Goal: Find contact information: Find contact information

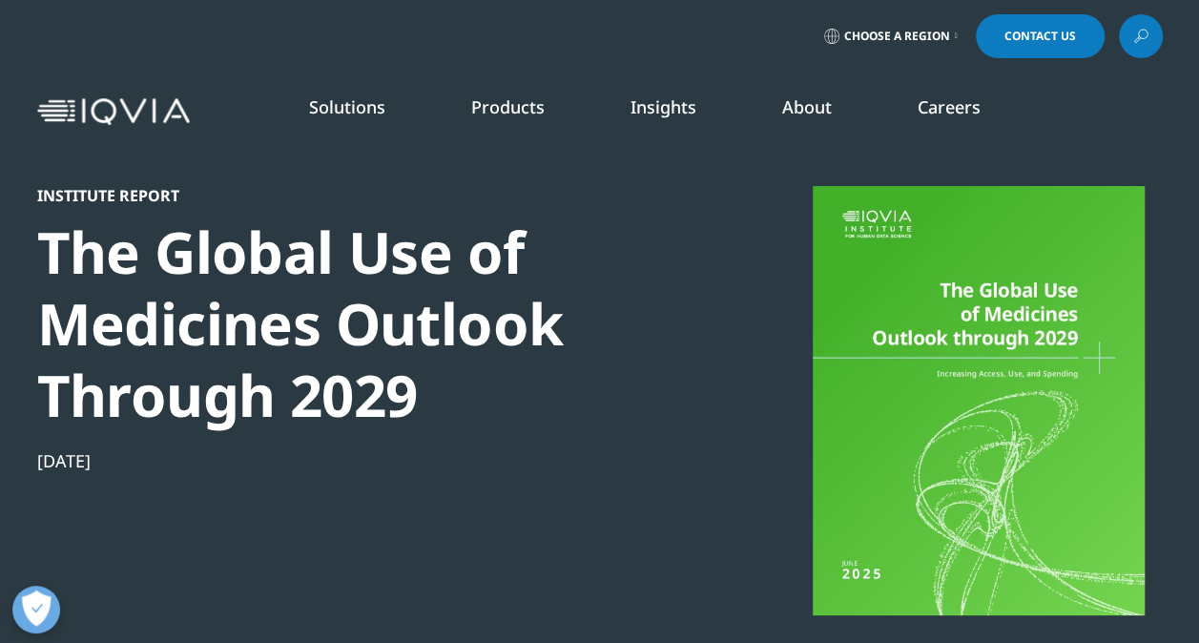
click at [1005, 36] on span "Contact Us" at bounding box center [1041, 36] width 72 height 11
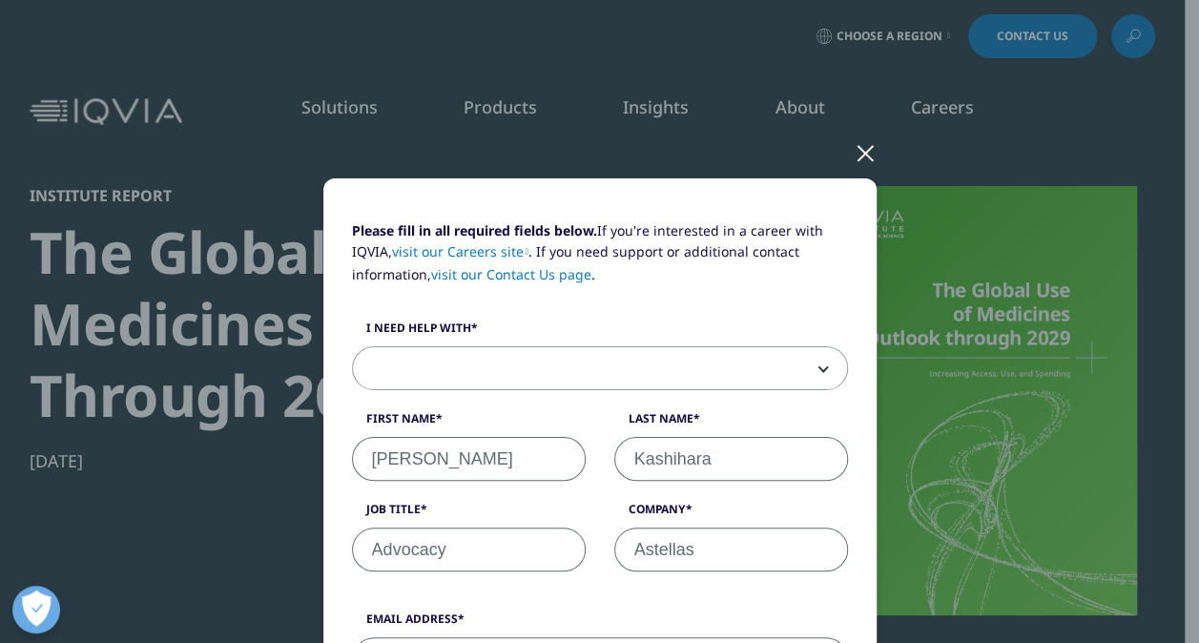
click at [855, 157] on div at bounding box center [866, 152] width 22 height 52
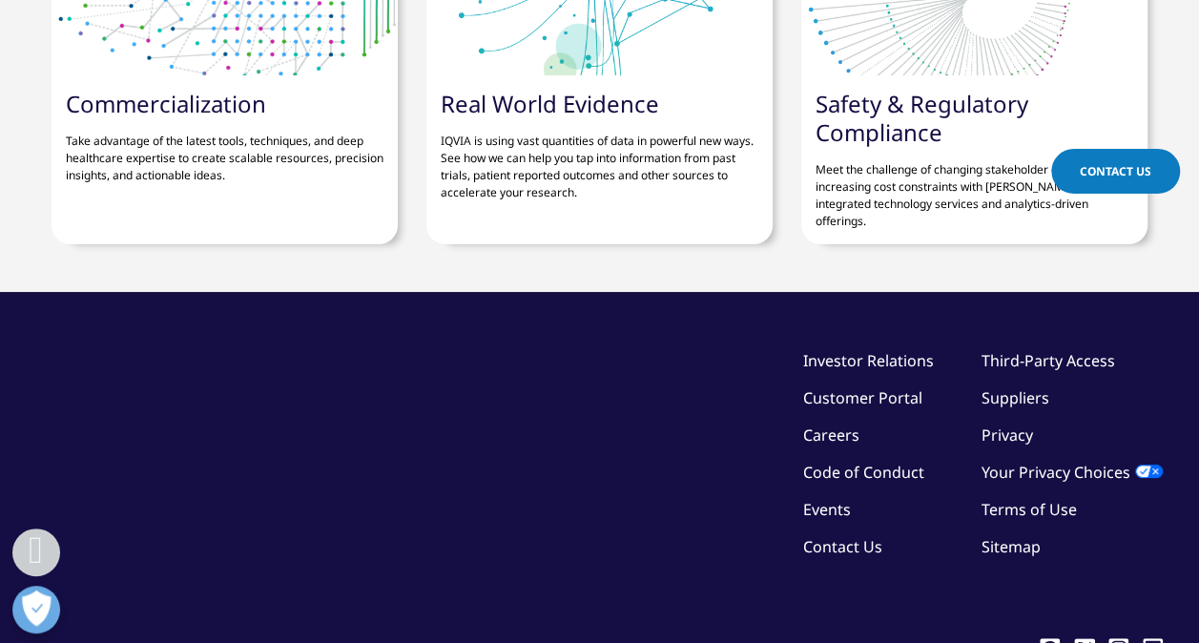
scroll to position [7578, 0]
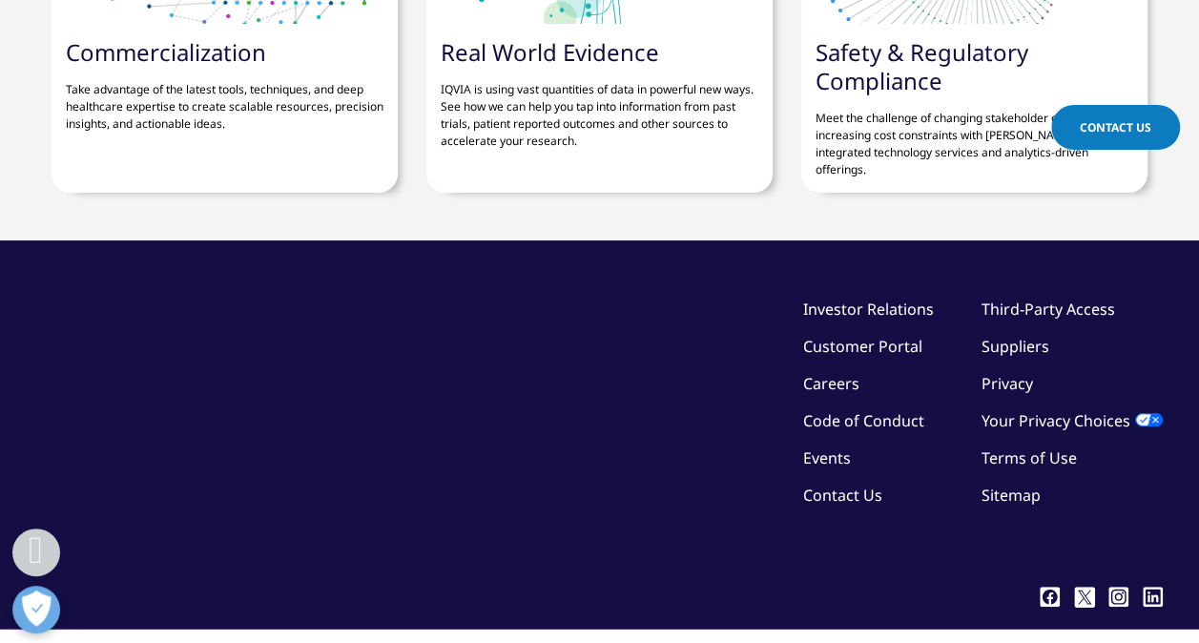
click at [1108, 130] on span "Contact Us" at bounding box center [1116, 127] width 72 height 16
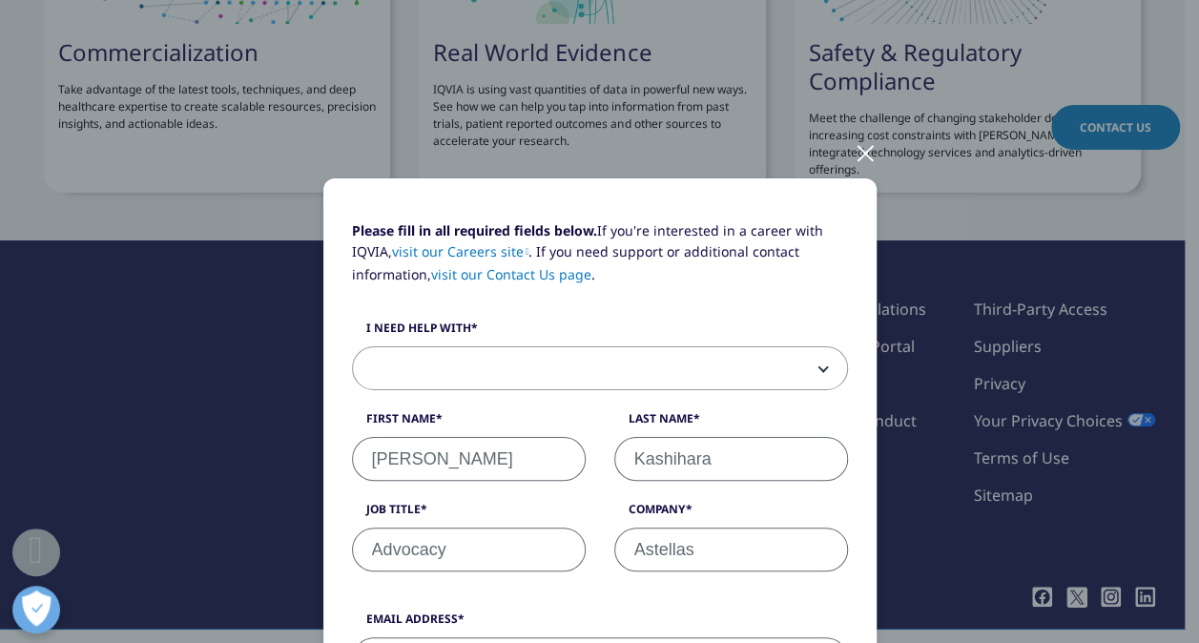
click at [522, 270] on link "visit our Contact Us page" at bounding box center [511, 274] width 160 height 18
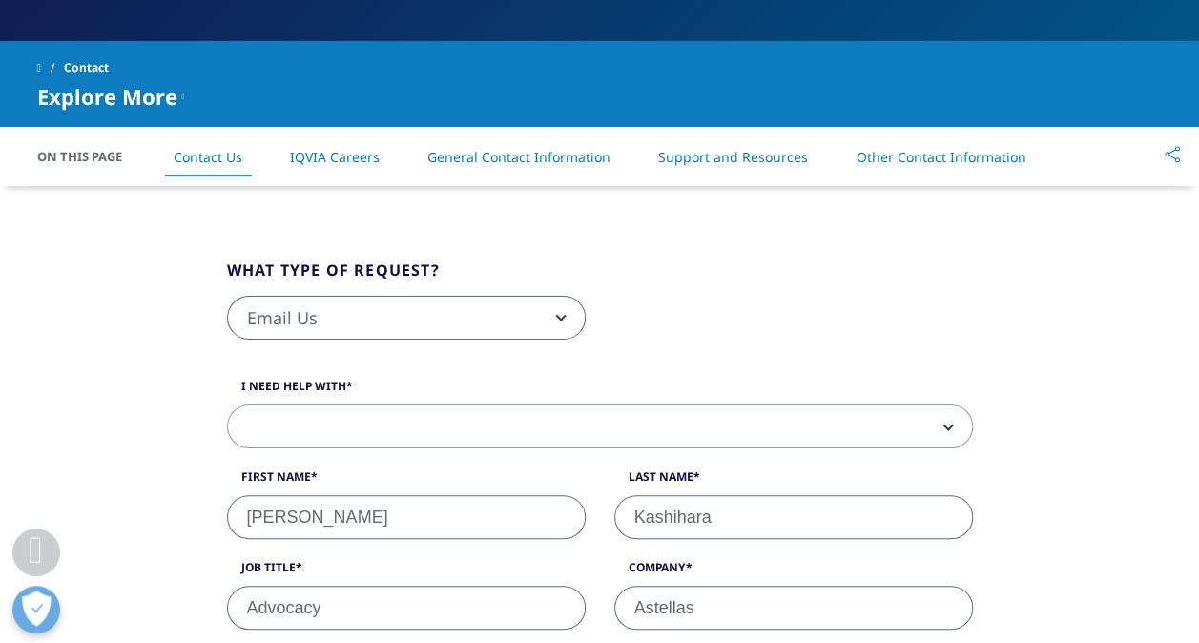
scroll to position [395, 0]
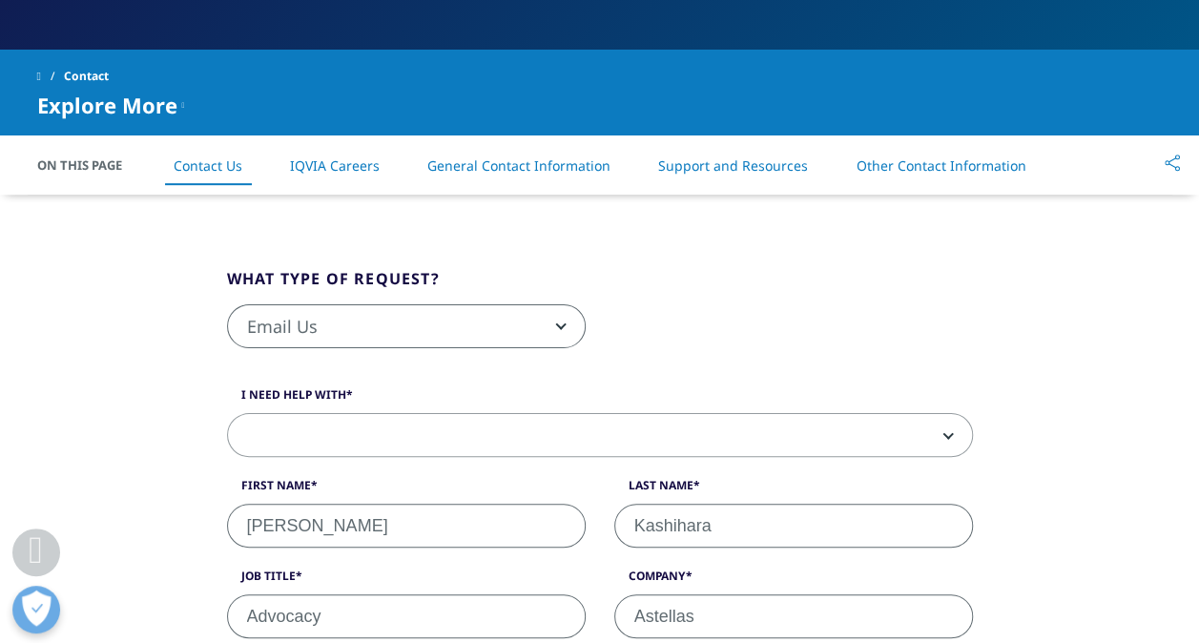
click at [573, 162] on link "General Contact Information" at bounding box center [518, 165] width 183 height 18
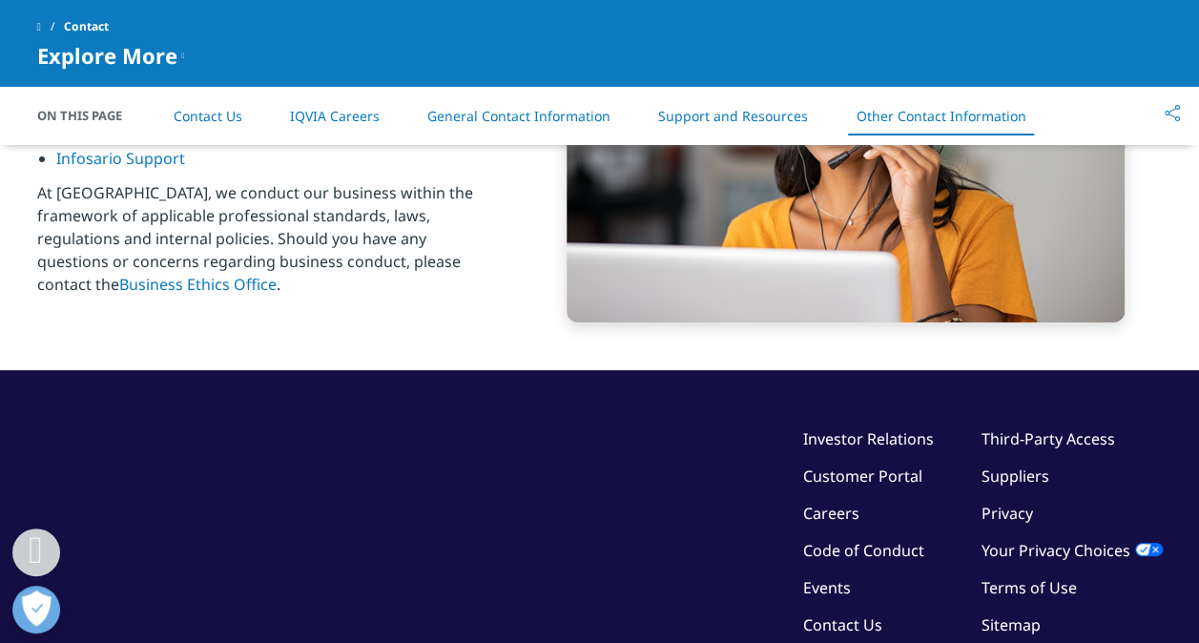
scroll to position [3327, 0]
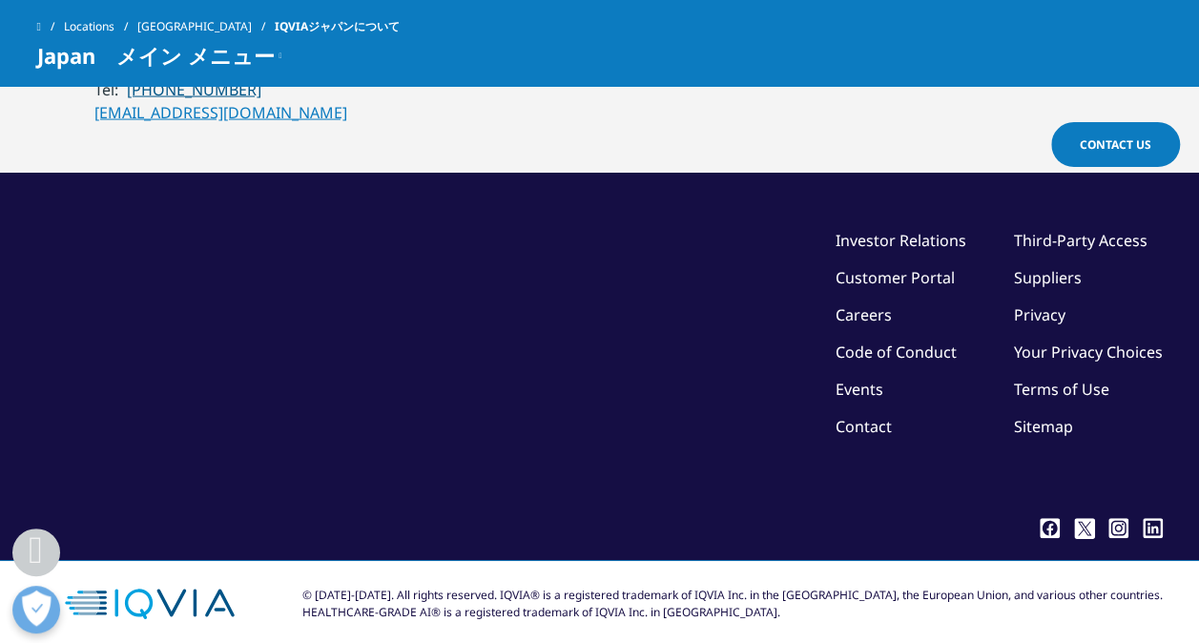
scroll to position [1972, 0]
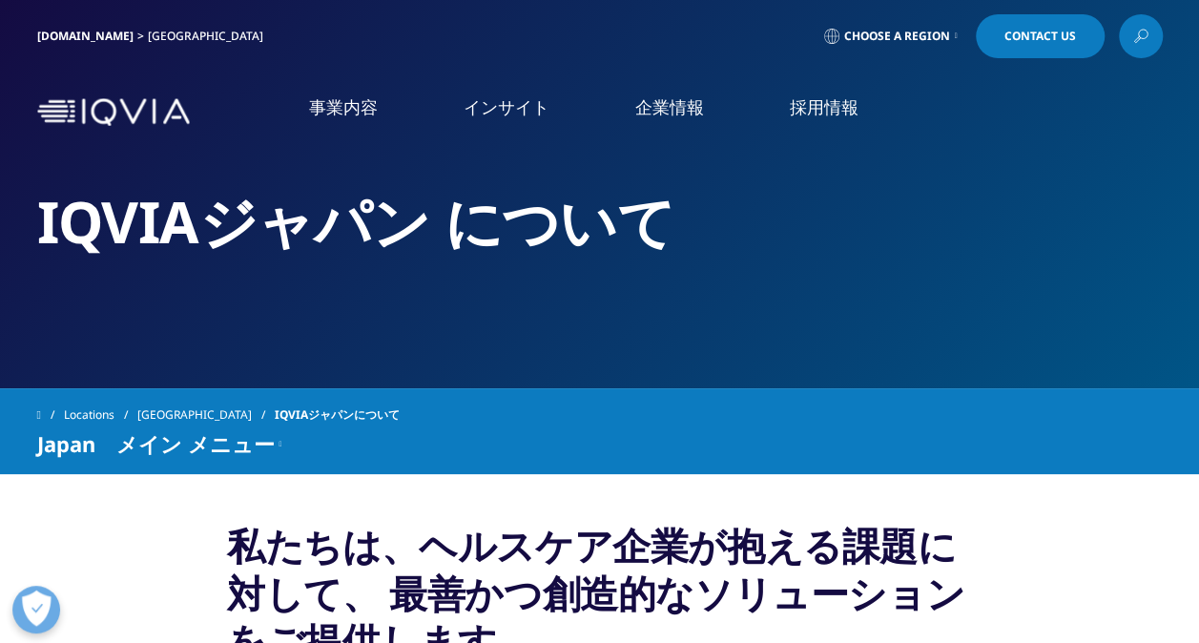
click at [1013, 21] on link "Contact Us" at bounding box center [1040, 36] width 129 height 44
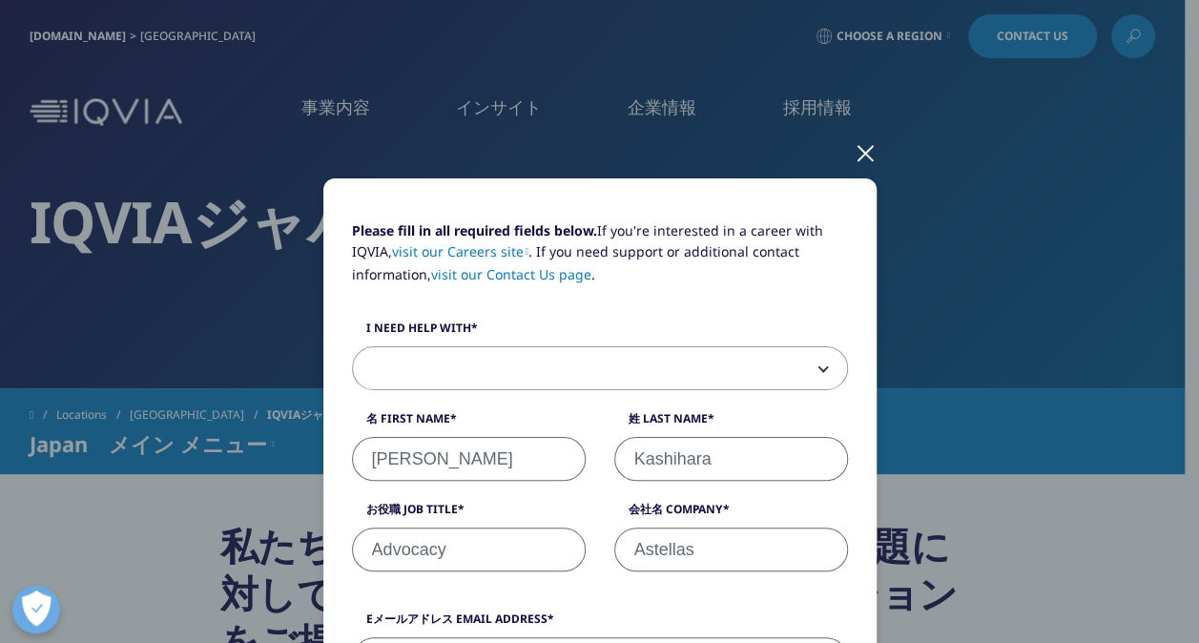
click at [1176, 257] on div "Please fill in all required fields below. If you're interested in a career with…" at bounding box center [599, 321] width 1199 height 643
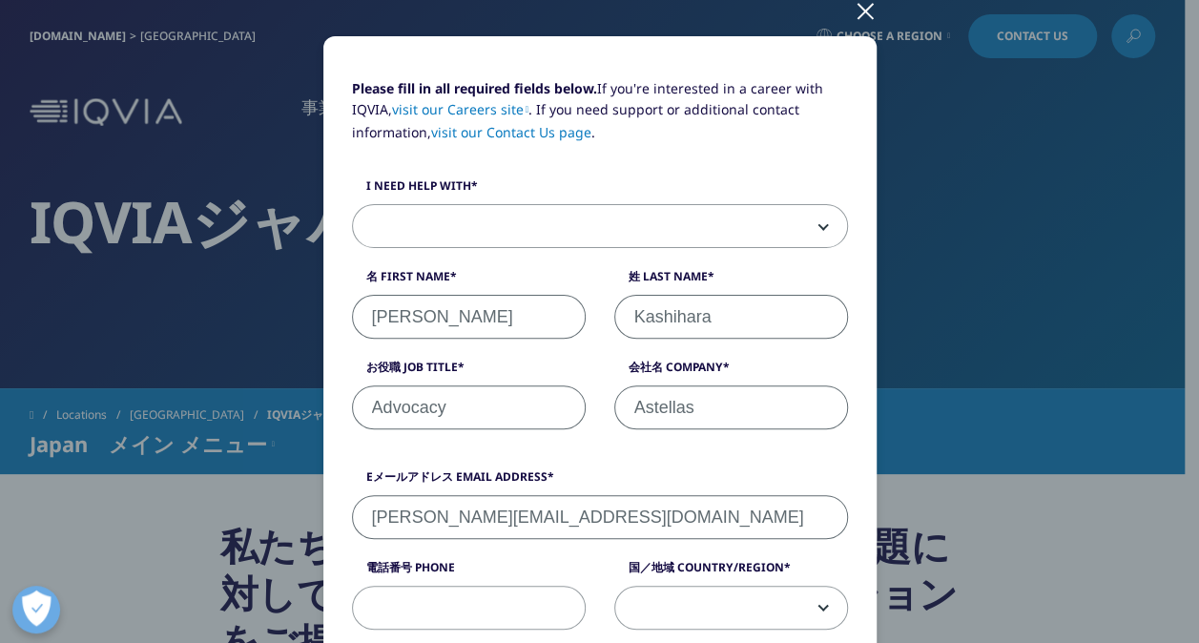
scroll to position [136, 0]
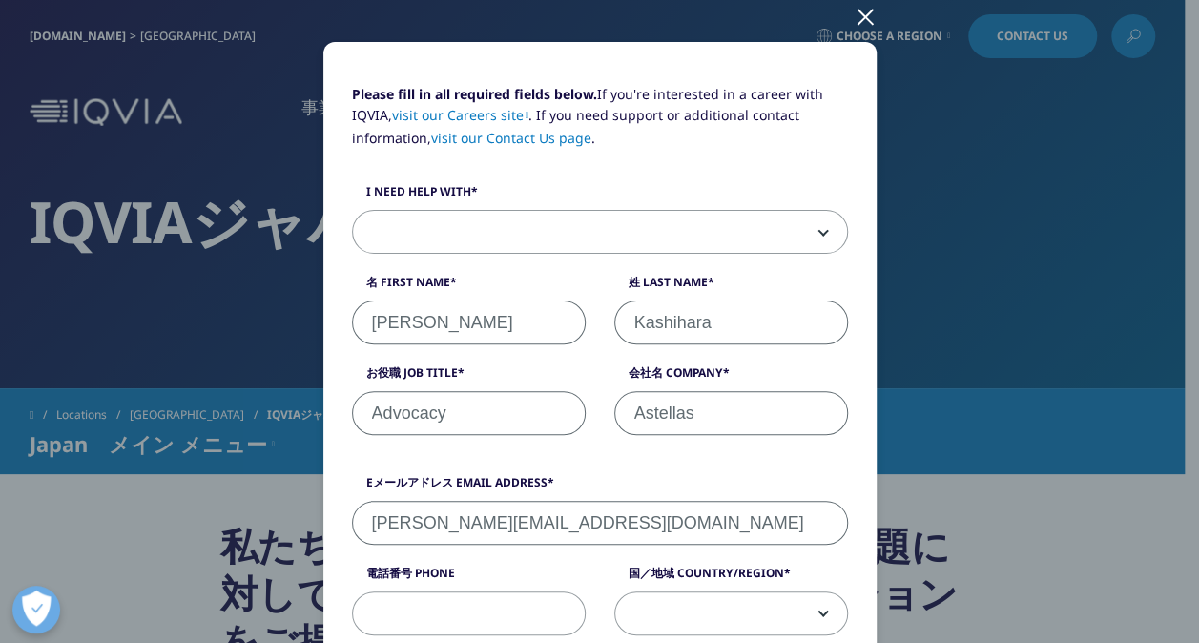
click at [606, 214] on span at bounding box center [600, 233] width 494 height 44
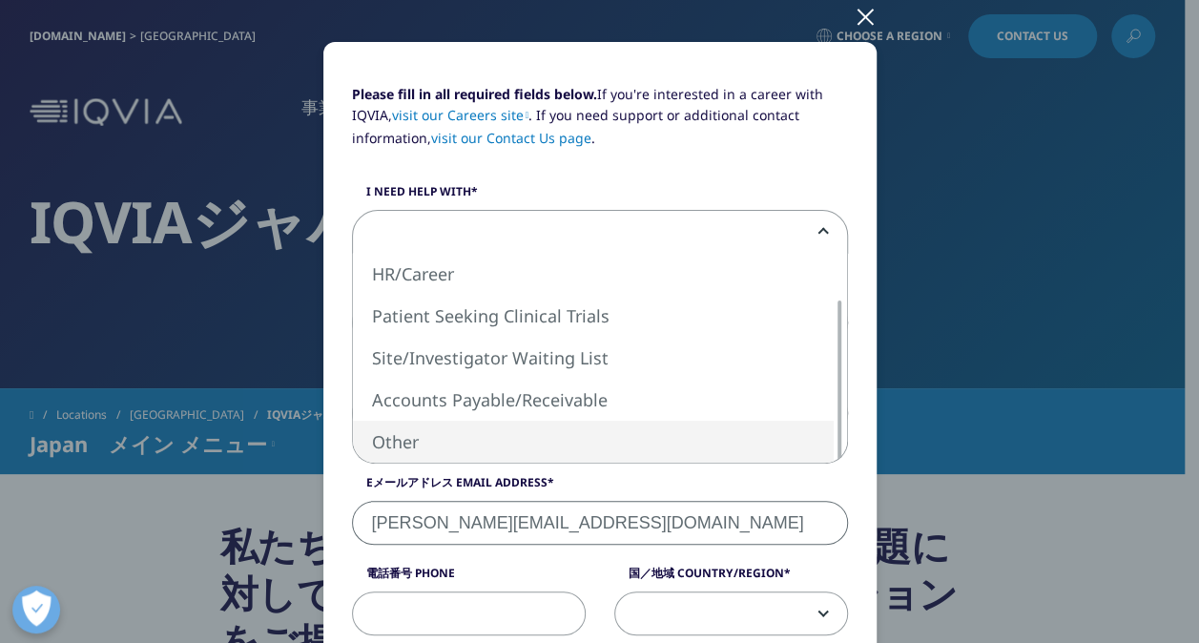
select select "Other"
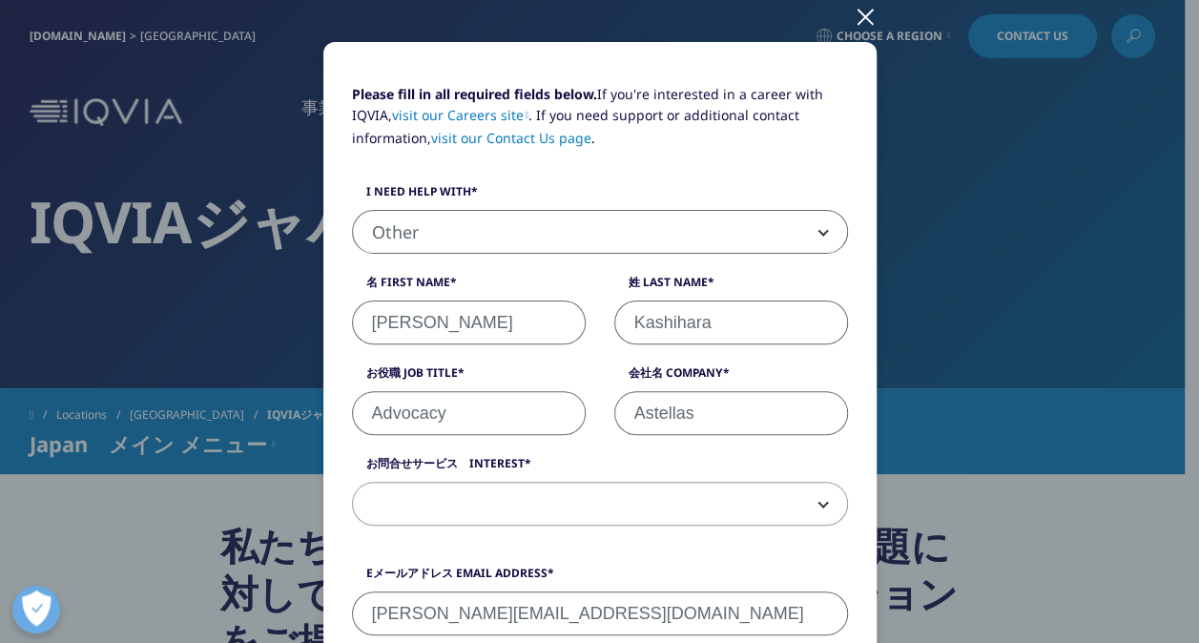
click at [563, 143] on link "visit our Contact Us page" at bounding box center [511, 138] width 160 height 18
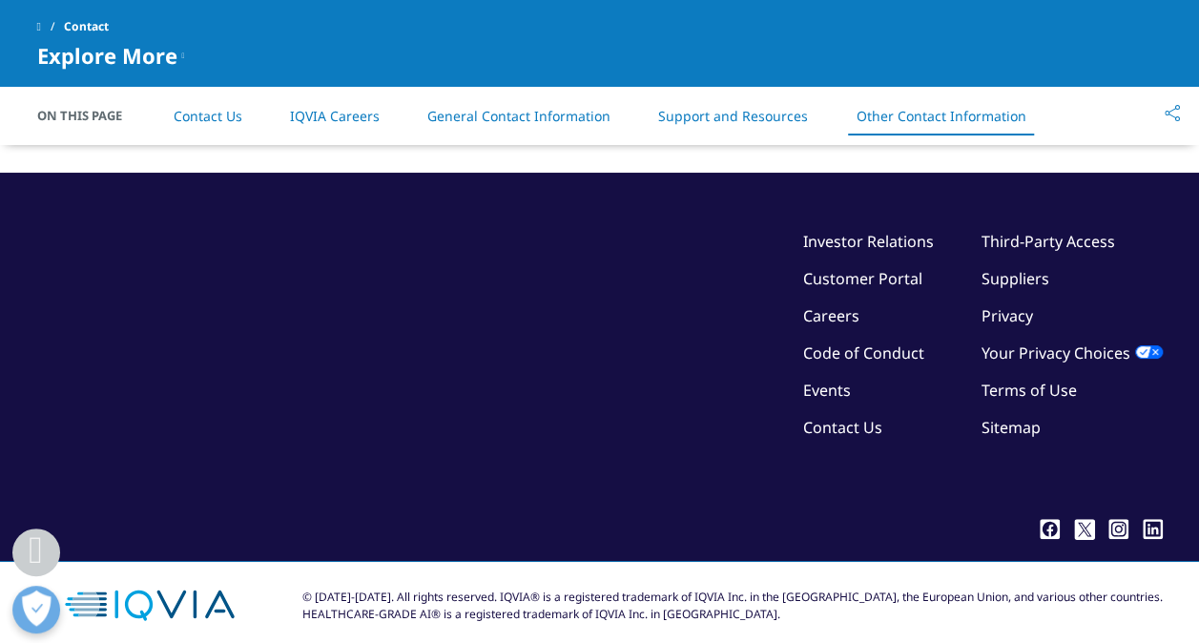
scroll to position [3327, 0]
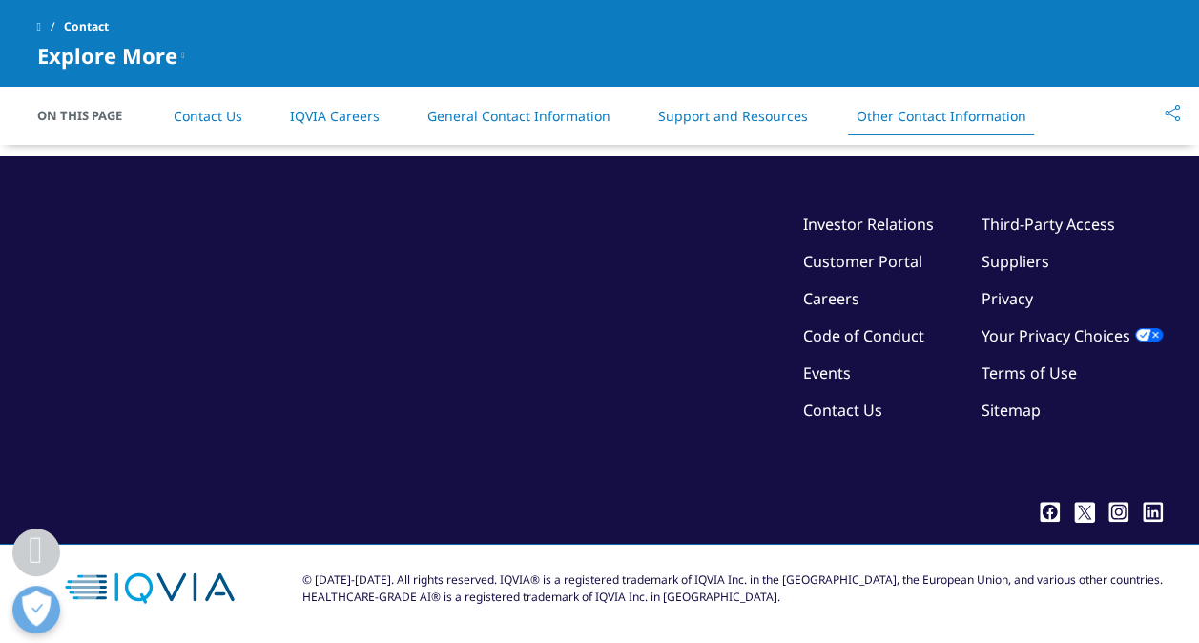
click at [819, 410] on link "Contact Us" at bounding box center [842, 410] width 79 height 21
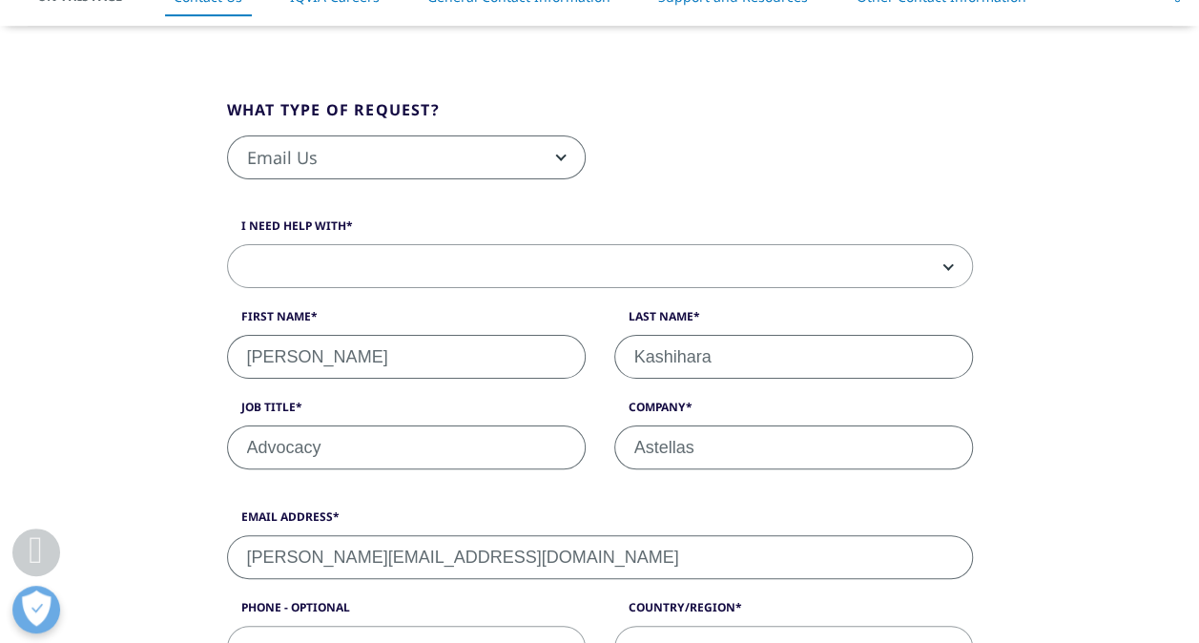
scroll to position [391, 0]
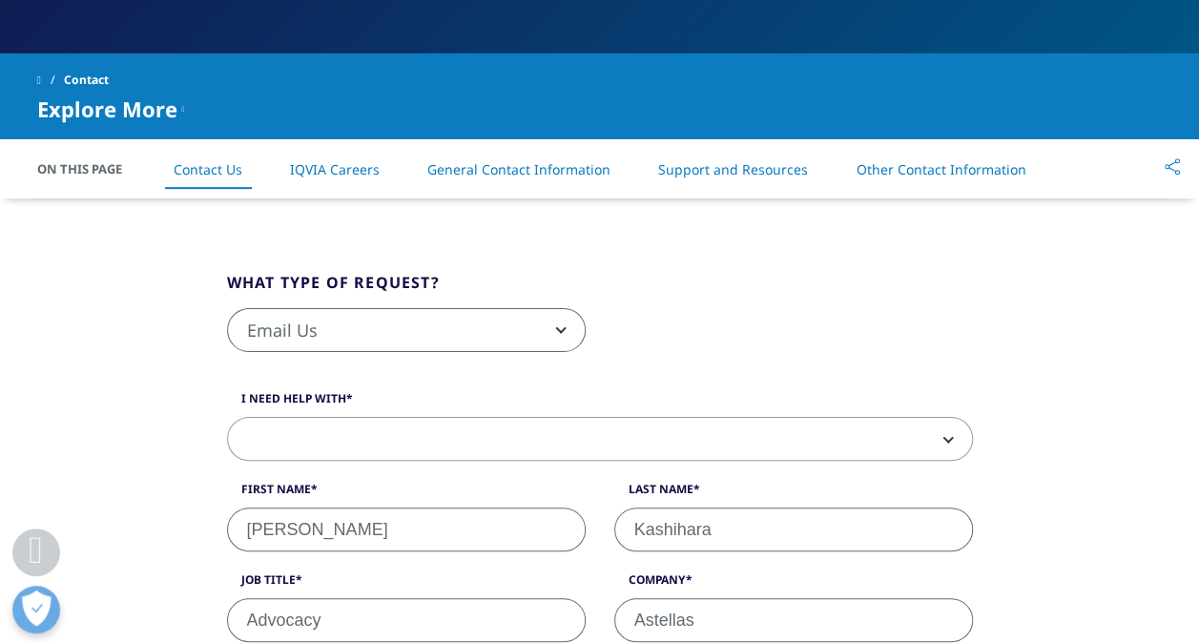
click at [858, 438] on span at bounding box center [600, 440] width 744 height 44
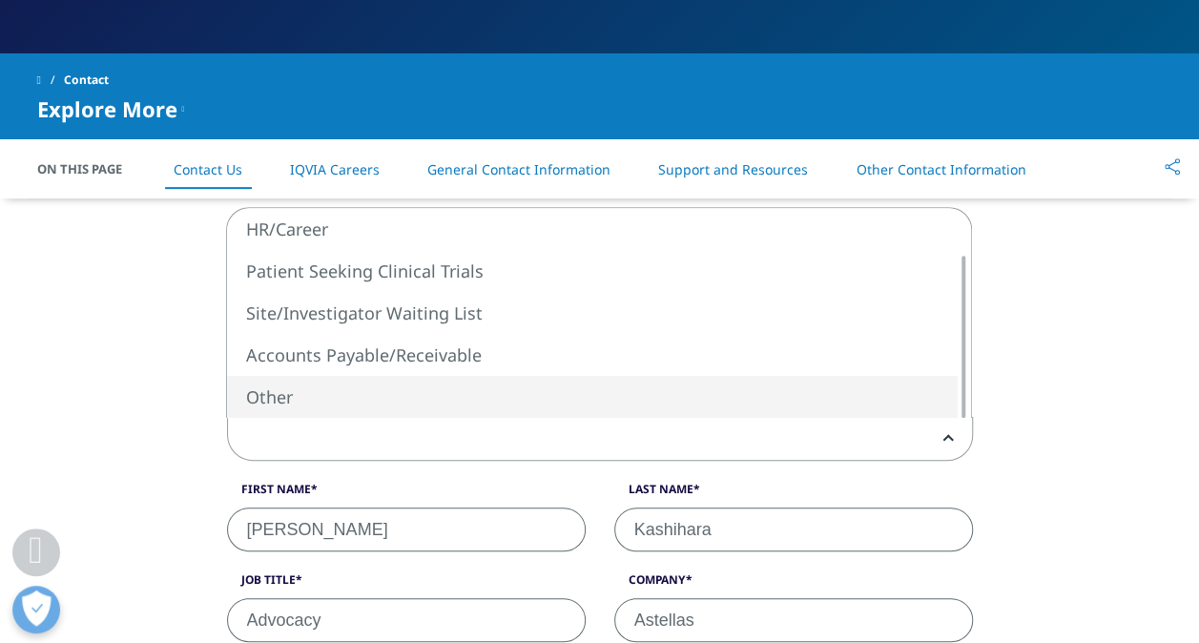
select select "Other"
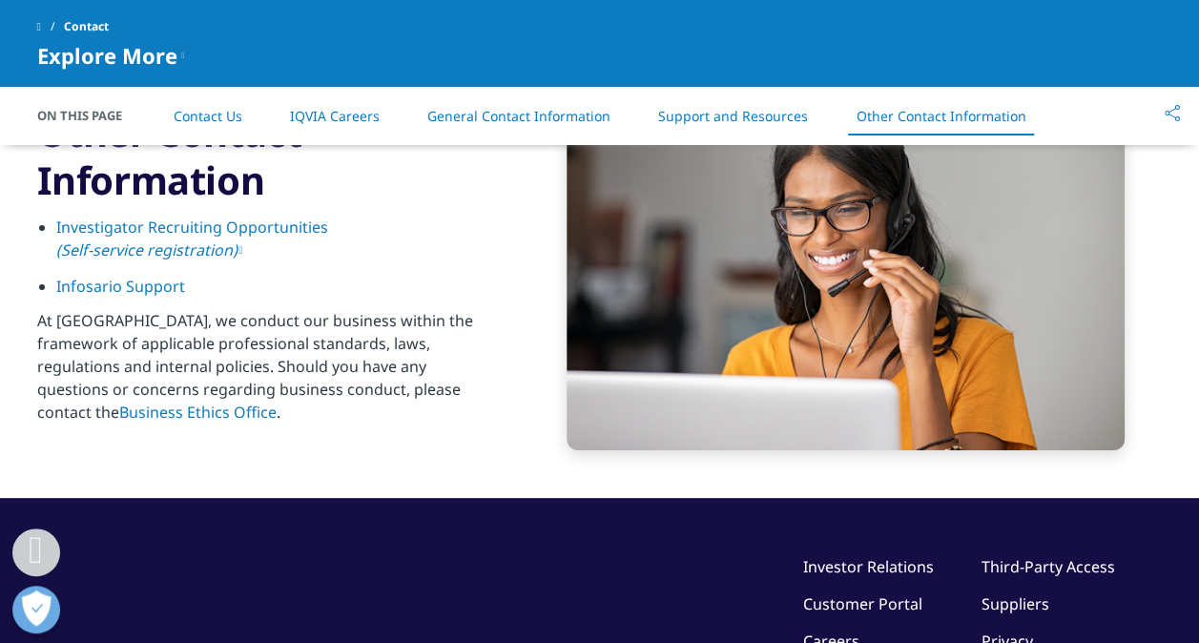
scroll to position [3417, 0]
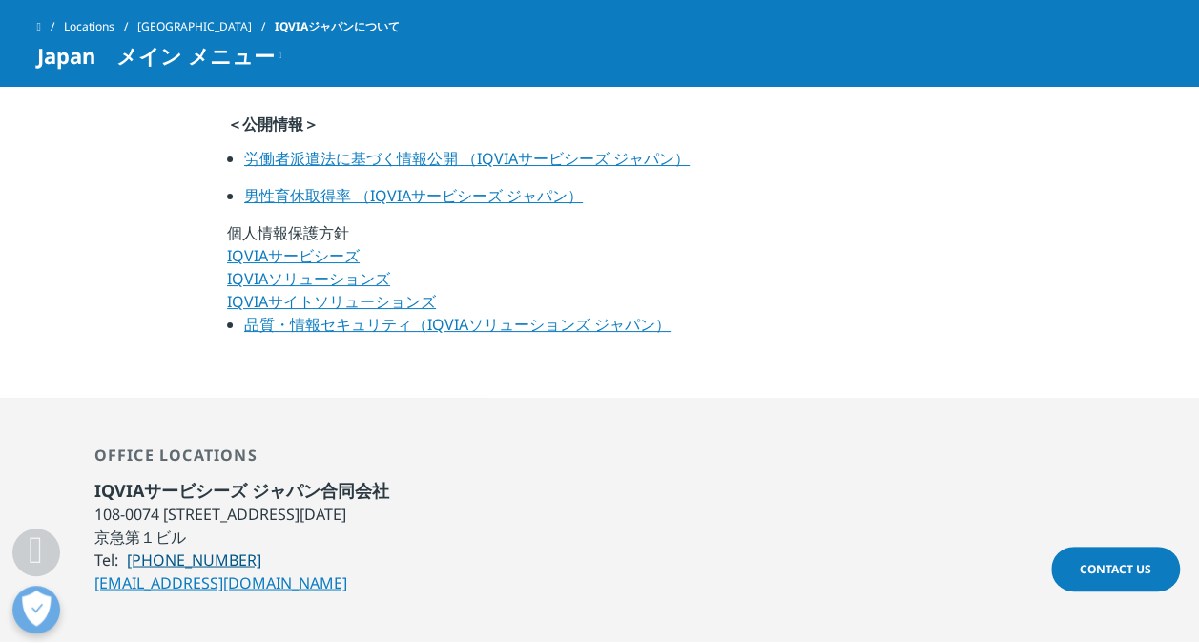
scroll to position [1537, 0]
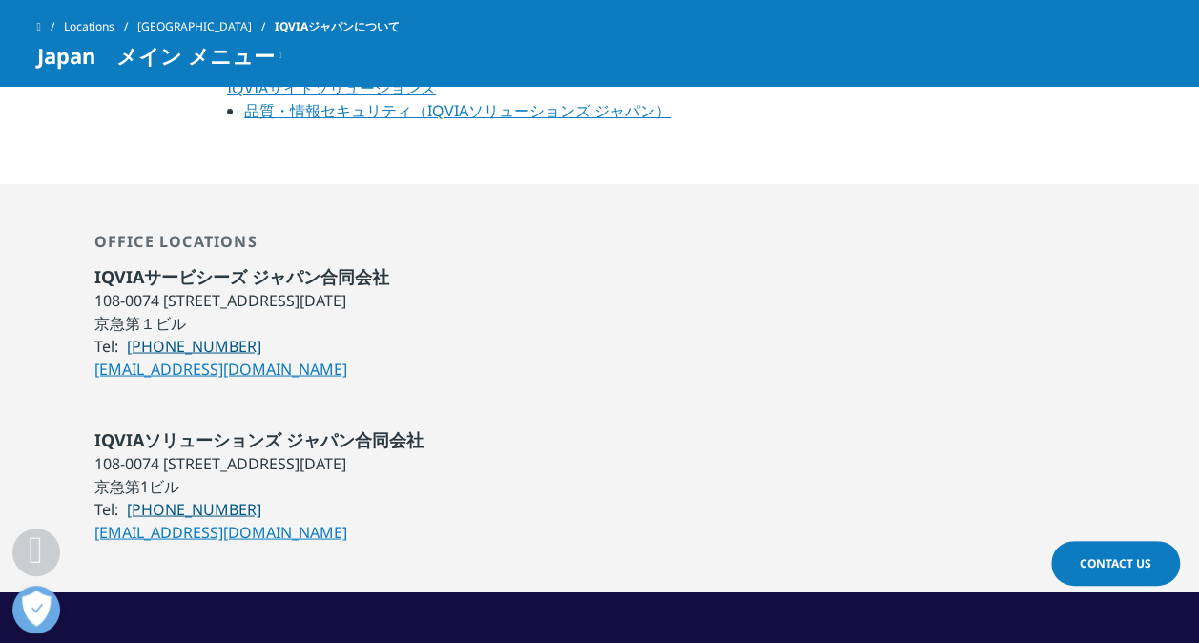
click at [202, 368] on link "Japan@iqvia.com" at bounding box center [220, 368] width 253 height 21
click at [956, 254] on div "Office locations IQVIAサービシーズ ジャパン合同会社 108-0074 東京都港区高輪4－10－18 京急第１ビル Tel: 03-68…" at bounding box center [600, 306] width 1126 height 148
click at [1128, 571] on link "Contact Us" at bounding box center [1115, 563] width 129 height 45
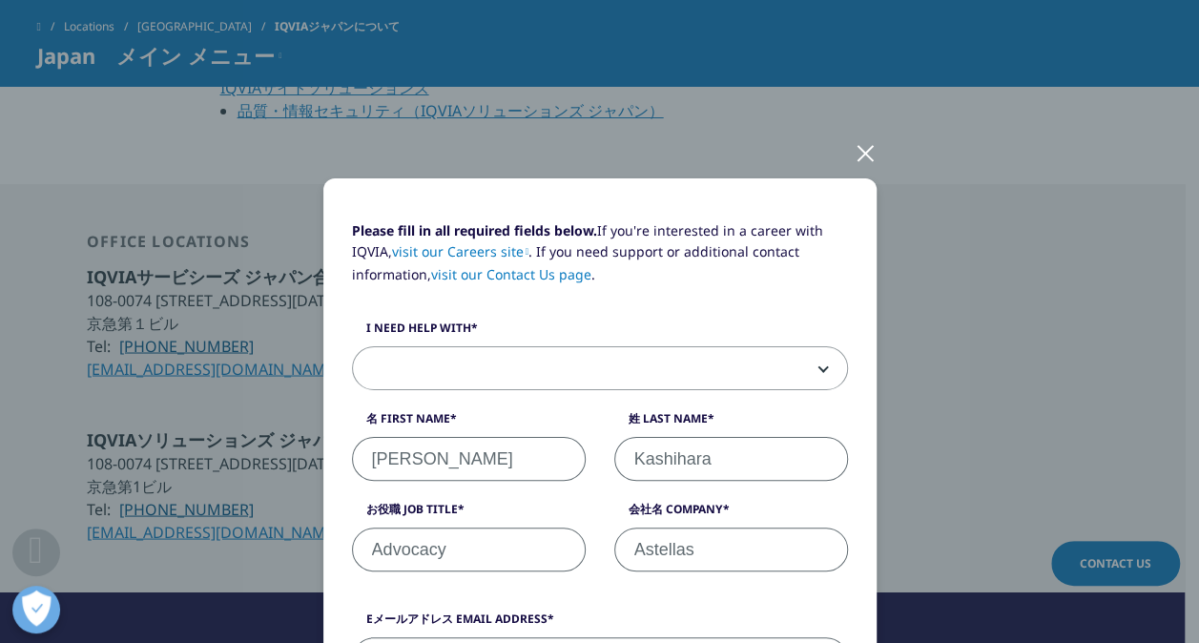
click at [855, 149] on div at bounding box center [866, 152] width 22 height 52
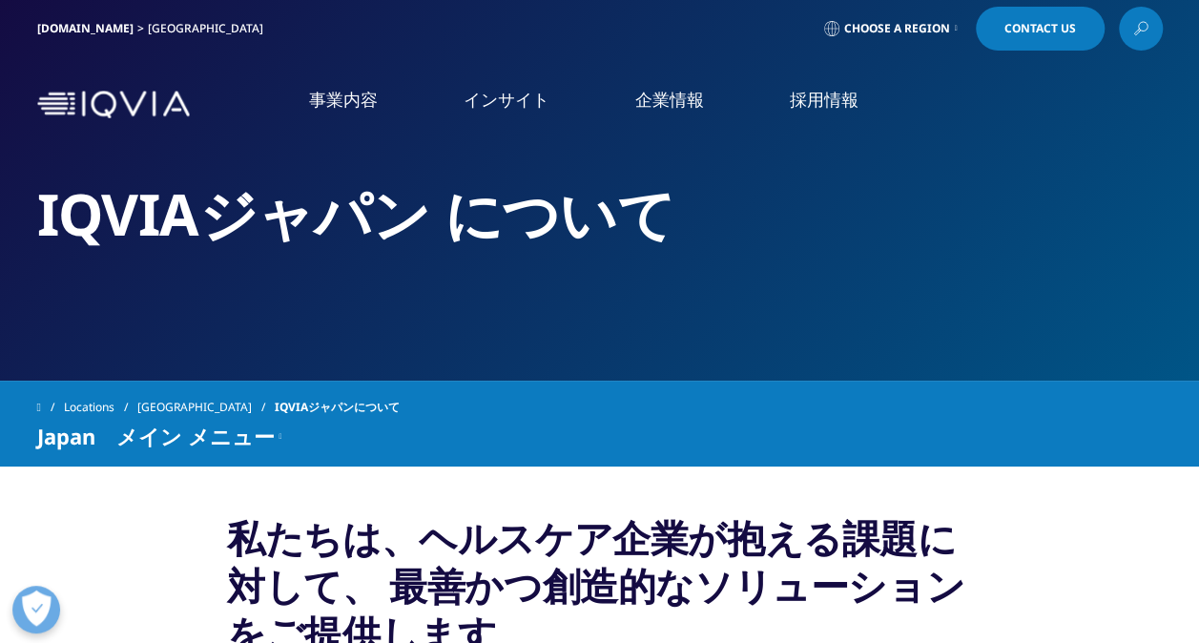
scroll to position [0, 0]
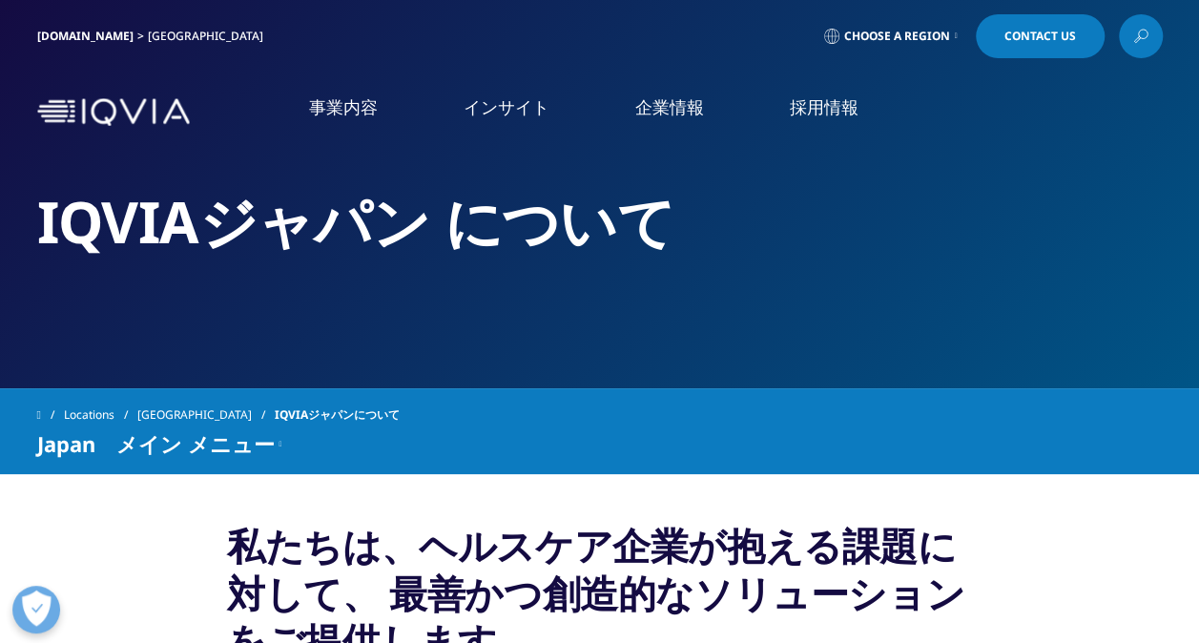
click at [148, 31] on div "[GEOGRAPHIC_DATA]" at bounding box center [209, 36] width 123 height 15
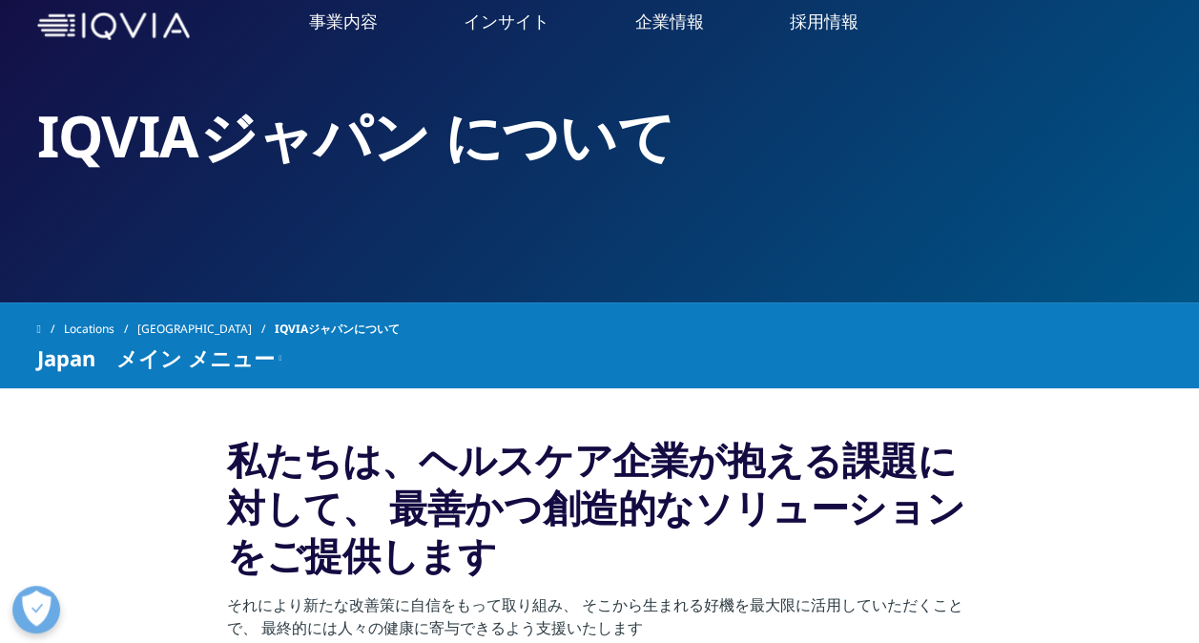
scroll to position [92, 0]
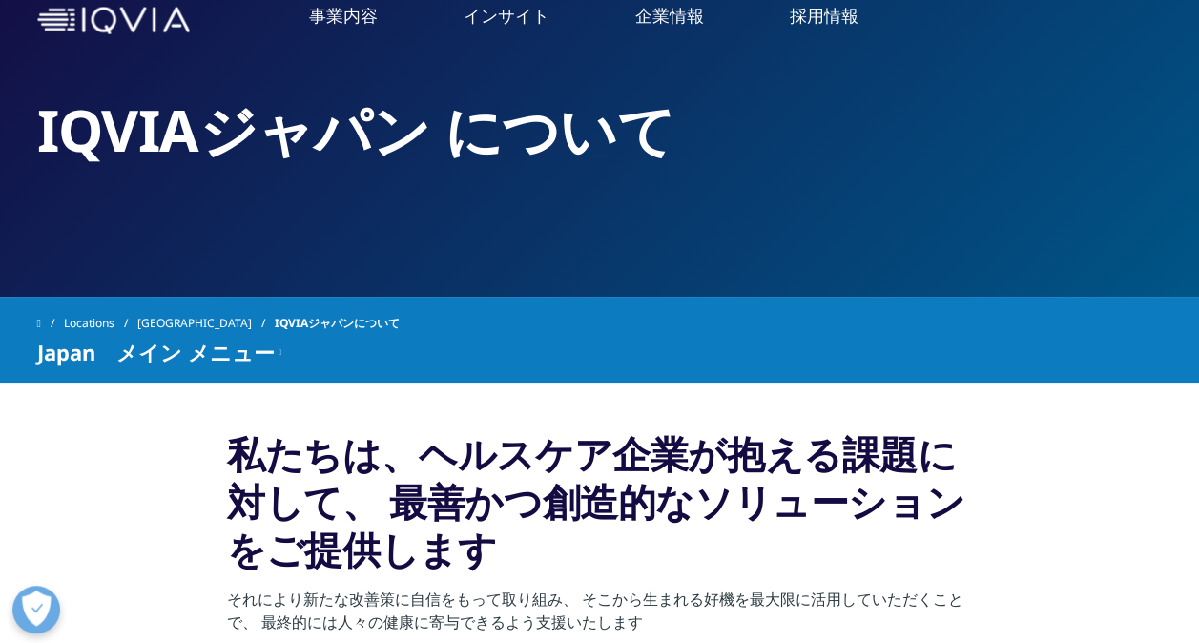
click at [271, 348] on div "Japan　メイン メニュー" at bounding box center [159, 352] width 245 height 23
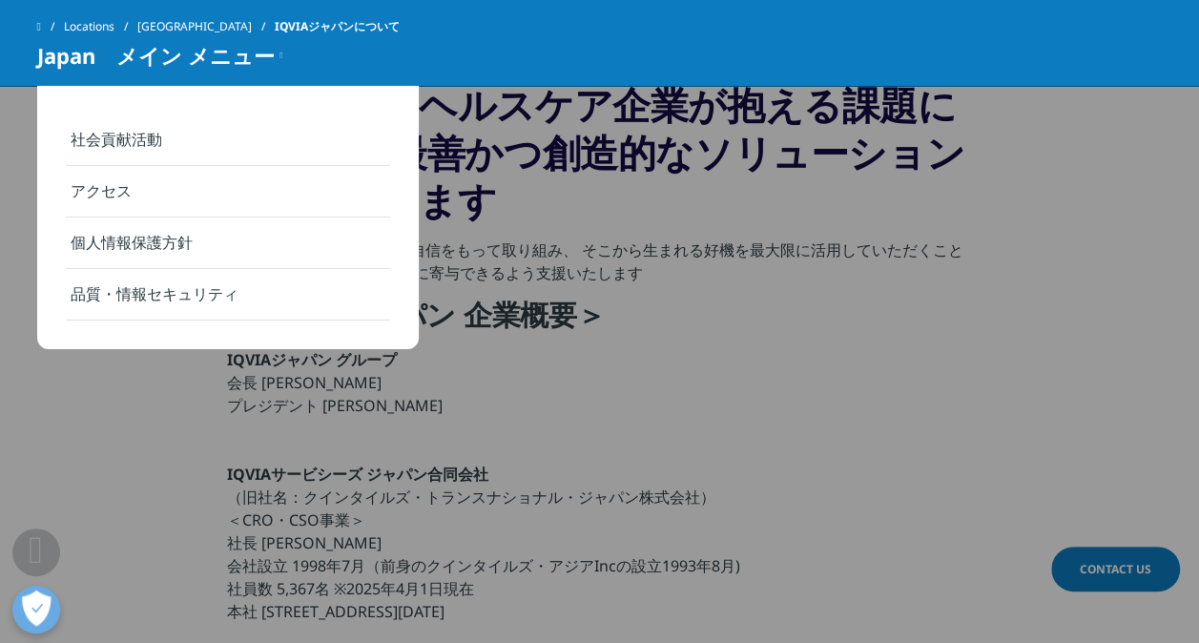
scroll to position [0, 0]
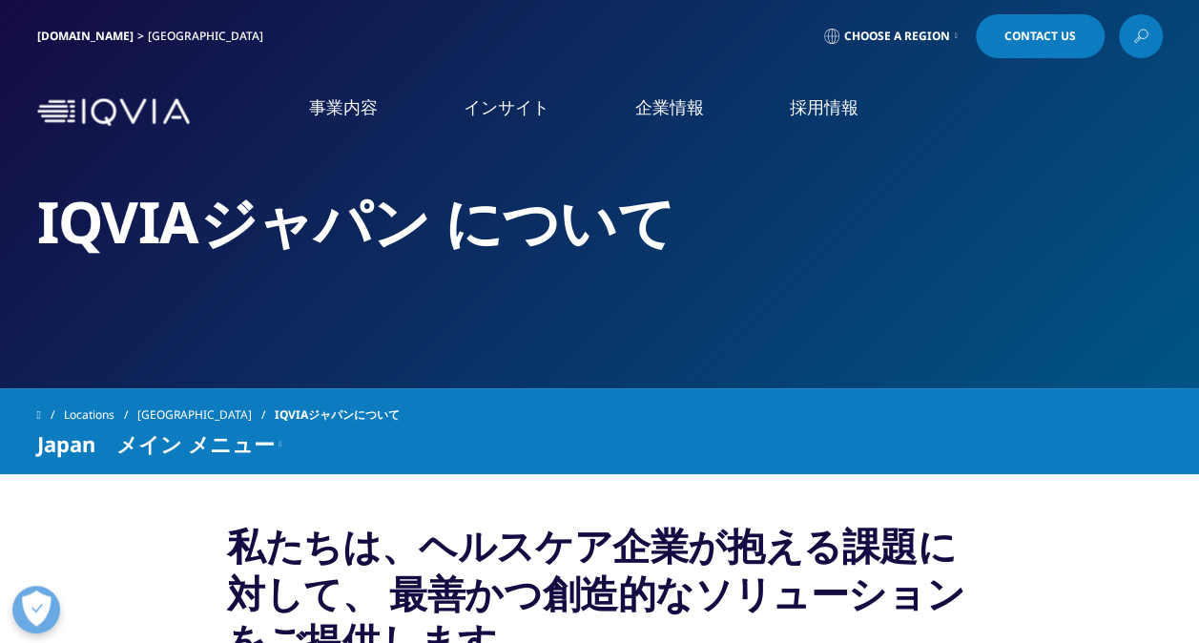
click at [897, 33] on span "Choose a Region" at bounding box center [897, 36] width 106 height 15
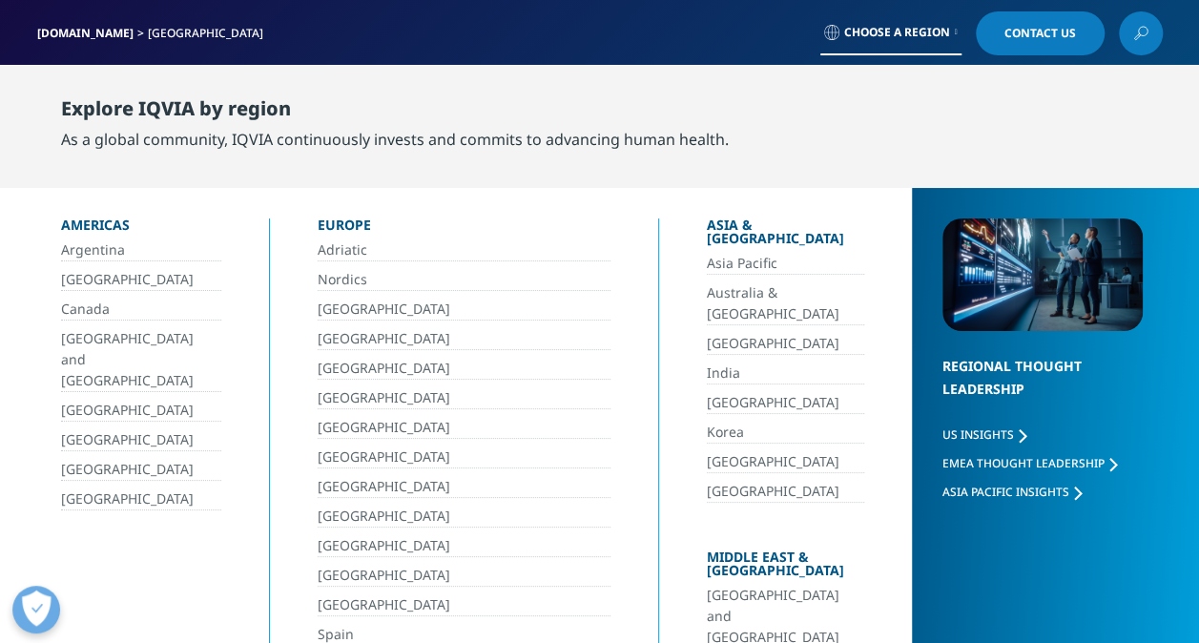
scroll to position [9, 0]
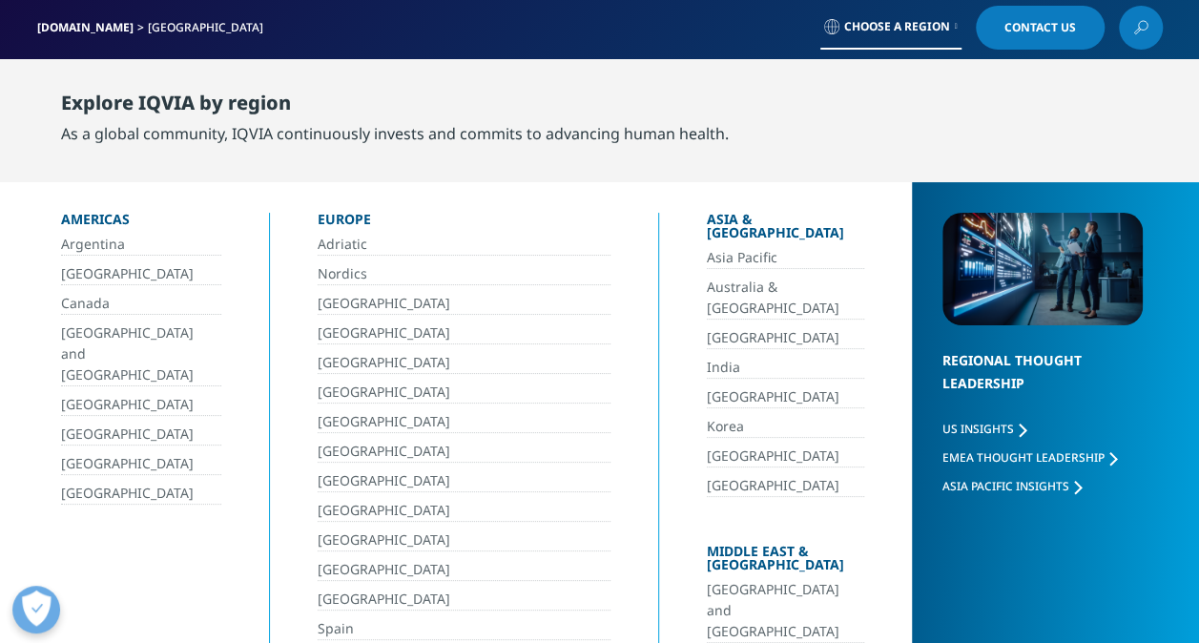
click at [707, 386] on link "[GEOGRAPHIC_DATA]" at bounding box center [785, 397] width 157 height 22
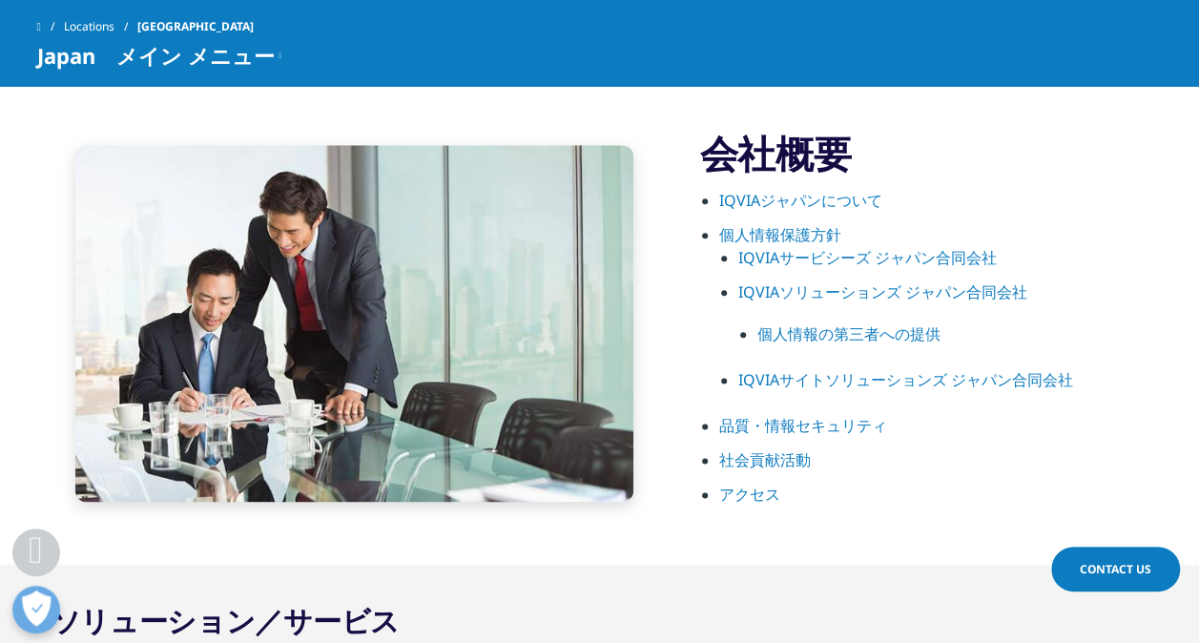
scroll to position [992, 0]
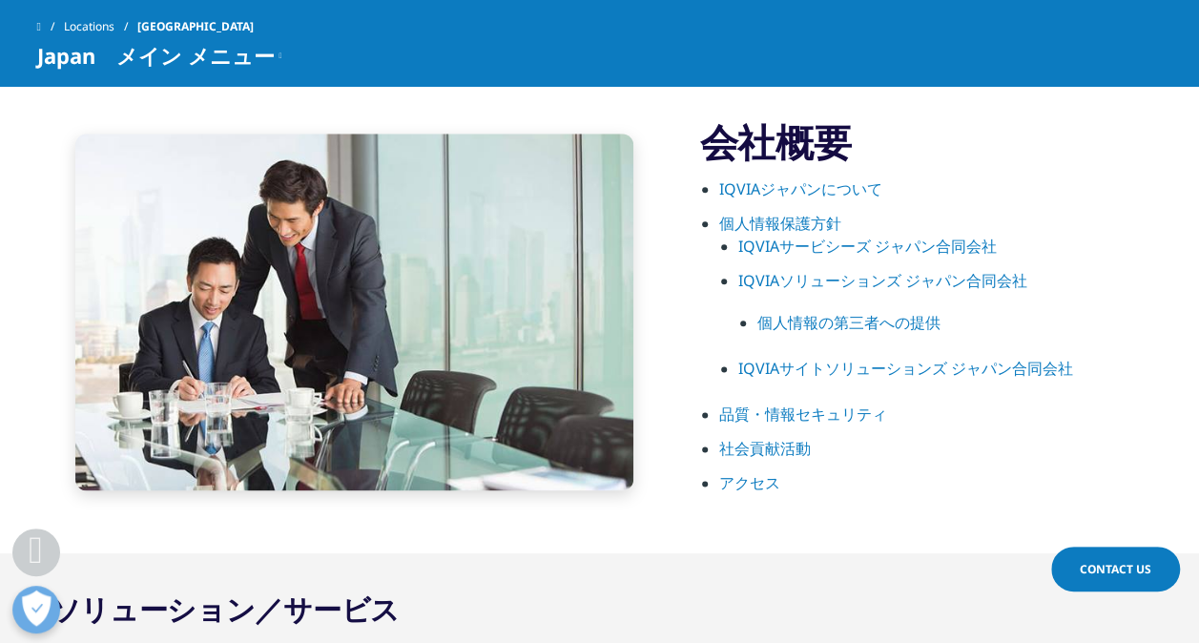
click at [828, 284] on link "IQVIAソリューションズ ジャパン合同会社" at bounding box center [882, 280] width 289 height 21
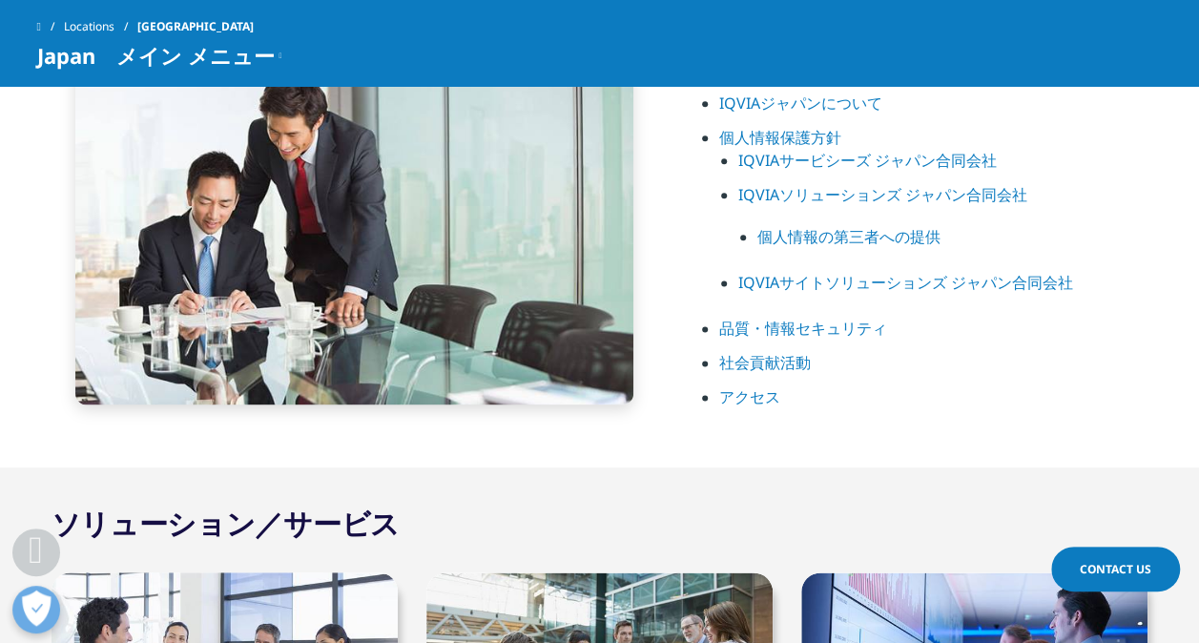
scroll to position [992, 0]
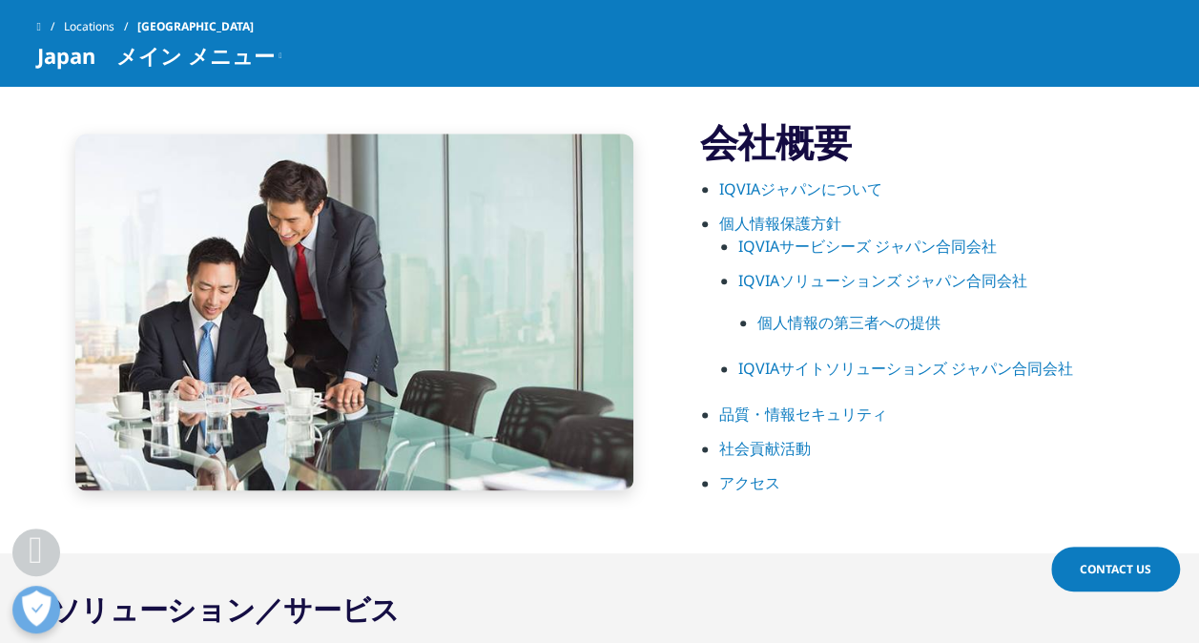
click at [1138, 350] on li "IQVIAソリューションズ ジャパン合同会社 個人情報の第三者への提供" at bounding box center [950, 313] width 425 height 88
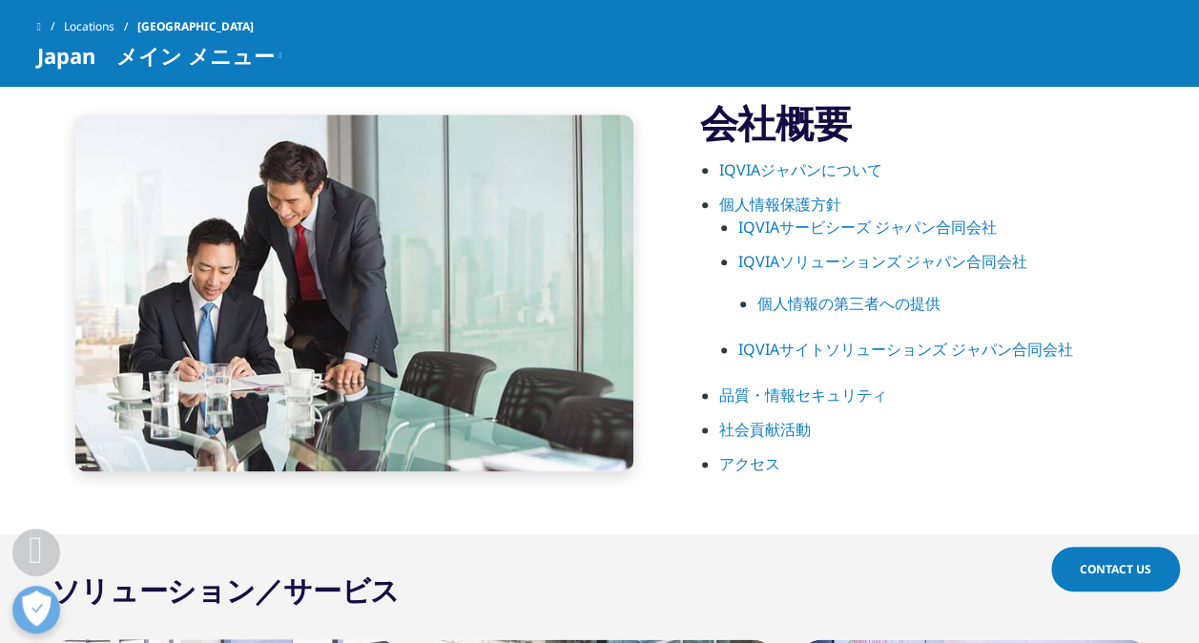
scroll to position [1017, 0]
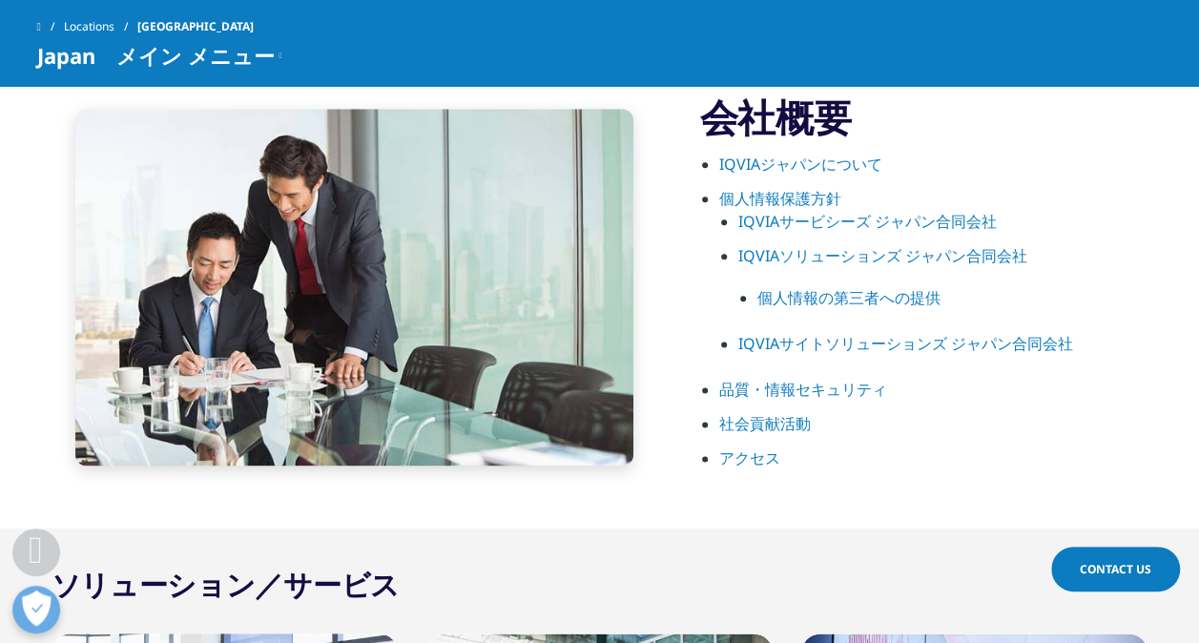
click at [860, 157] on link "IQVIAジャパンについて" at bounding box center [800, 164] width 163 height 21
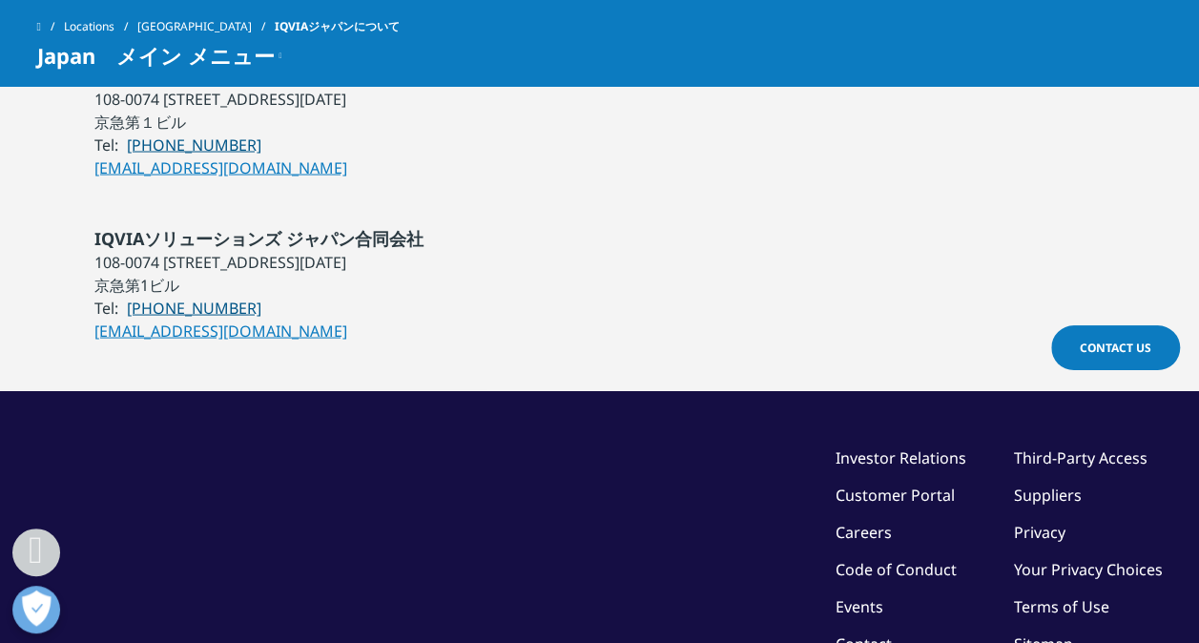
scroll to position [1751, 0]
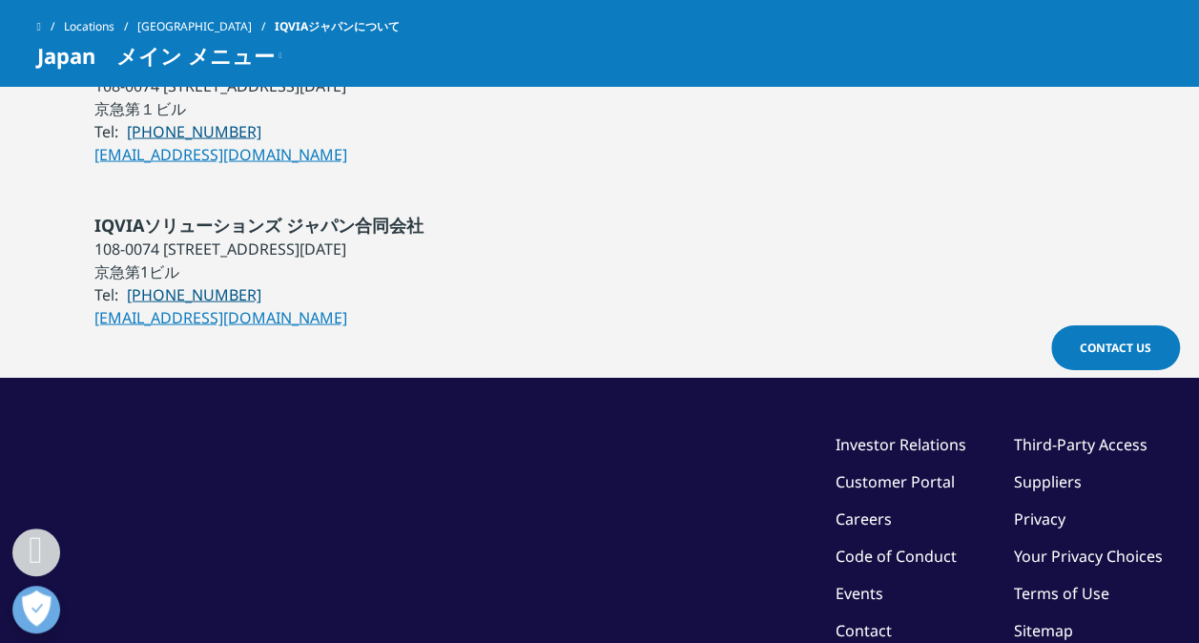
click at [1091, 345] on span "Contact Us" at bounding box center [1116, 348] width 72 height 16
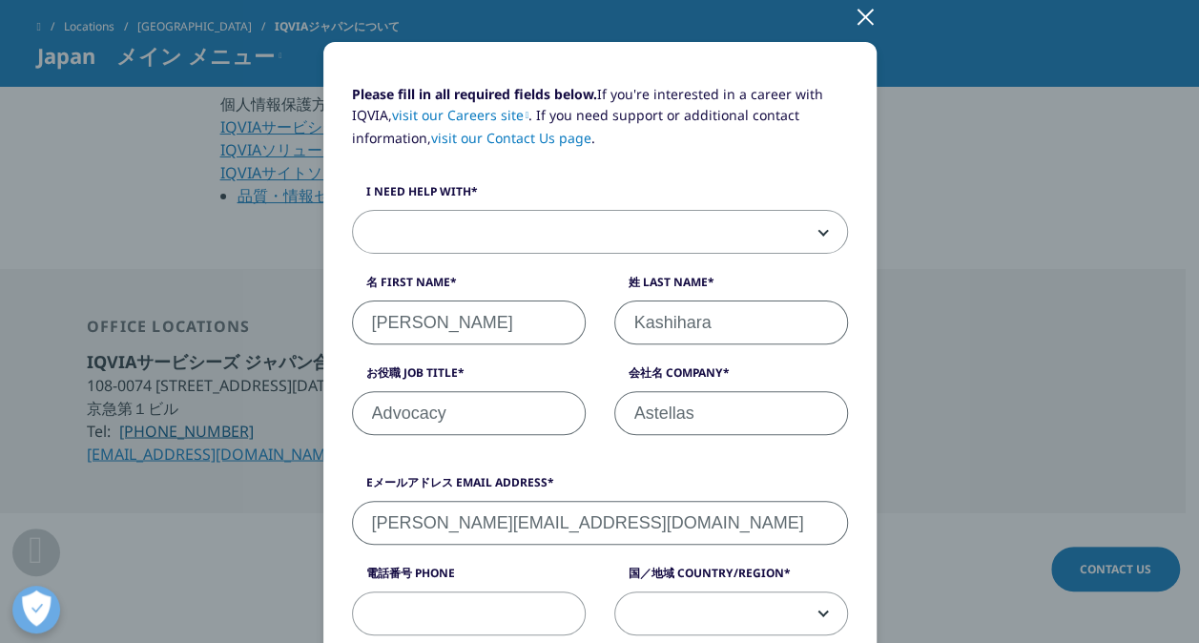
scroll to position [117, 0]
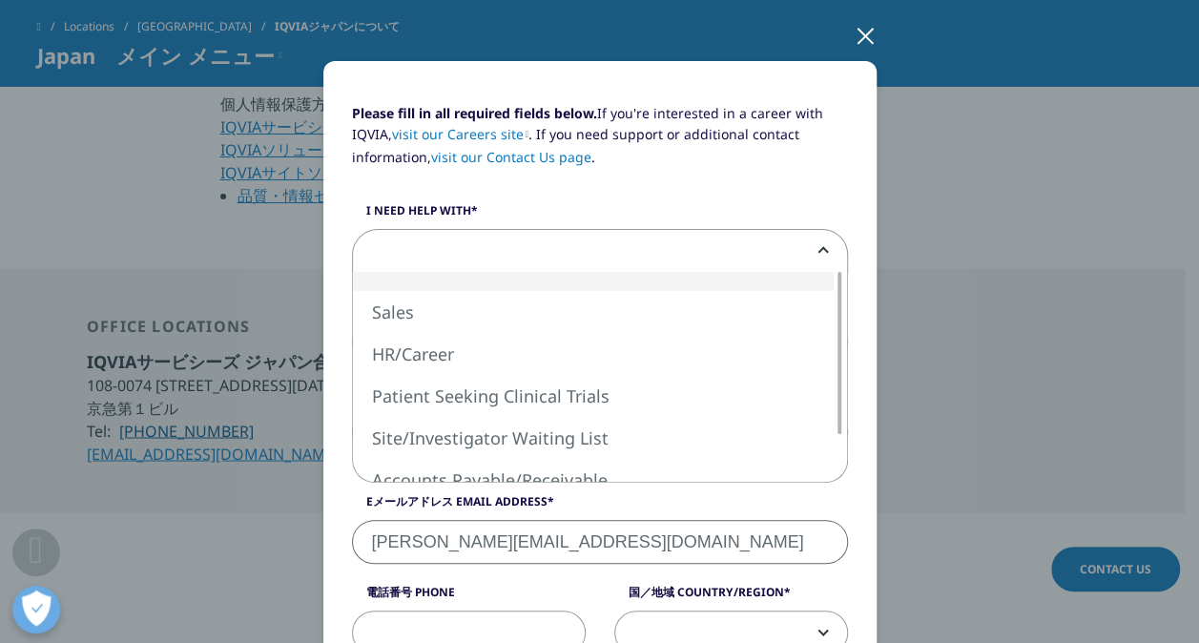
click at [809, 248] on span at bounding box center [600, 252] width 494 height 44
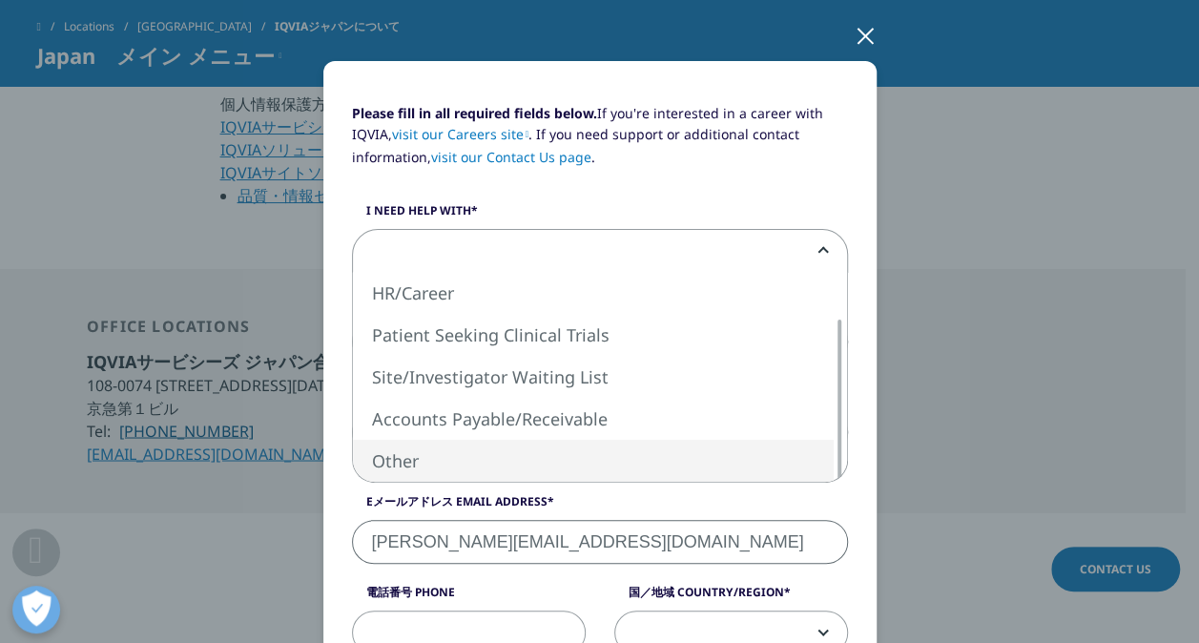
select select "Other"
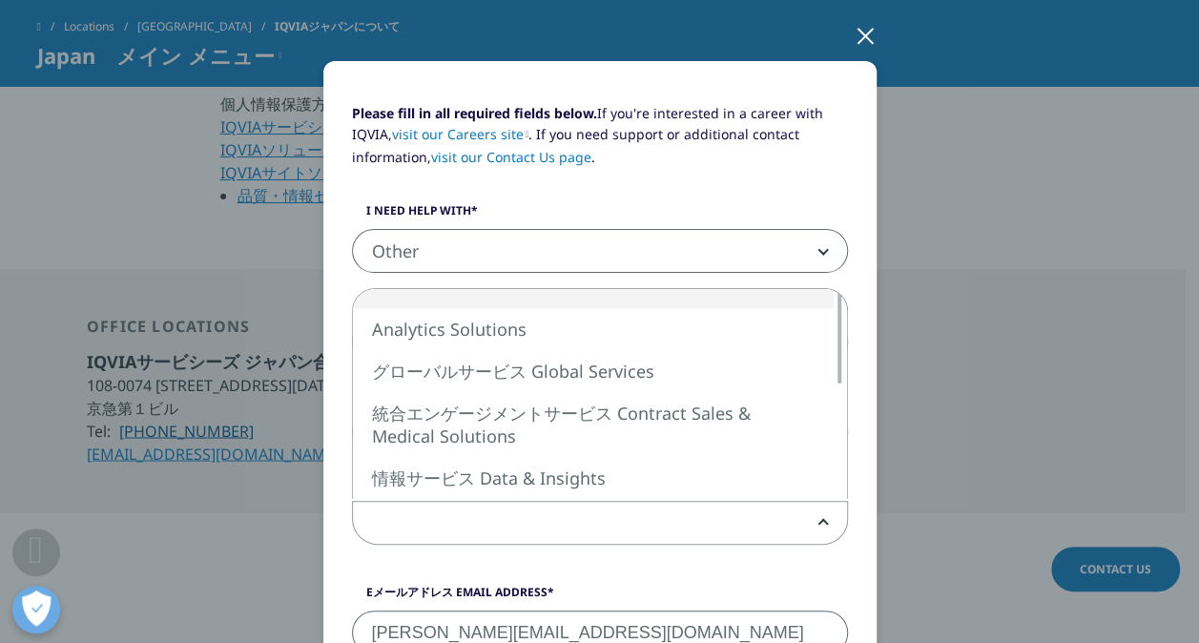
click at [654, 532] on span at bounding box center [600, 524] width 494 height 44
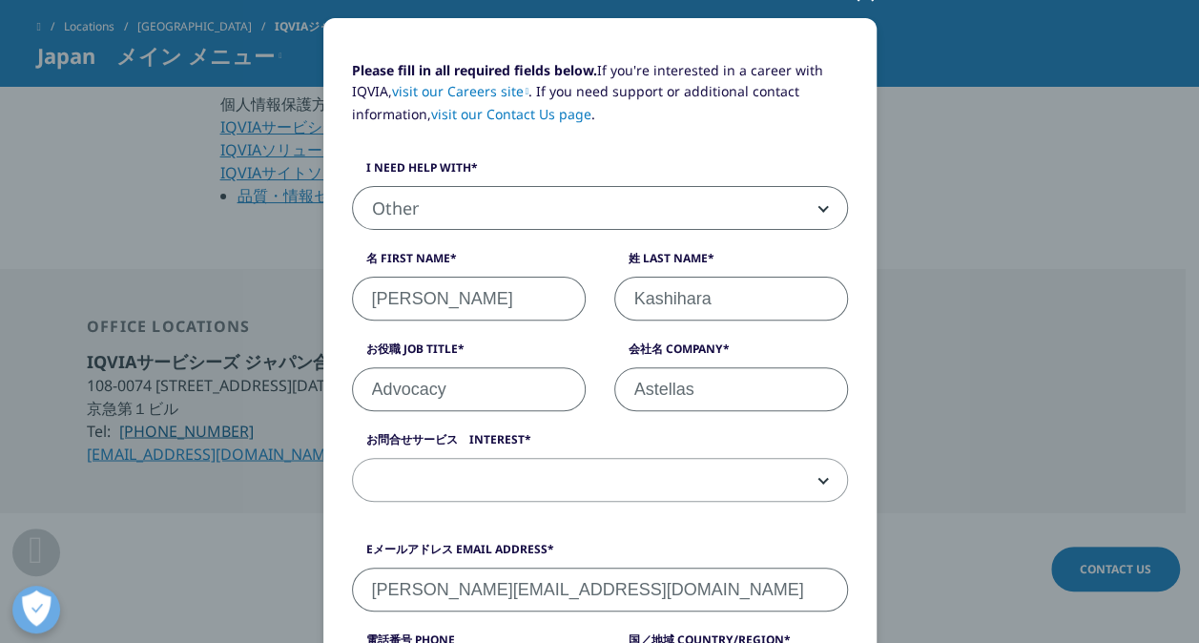
scroll to position [216, 0]
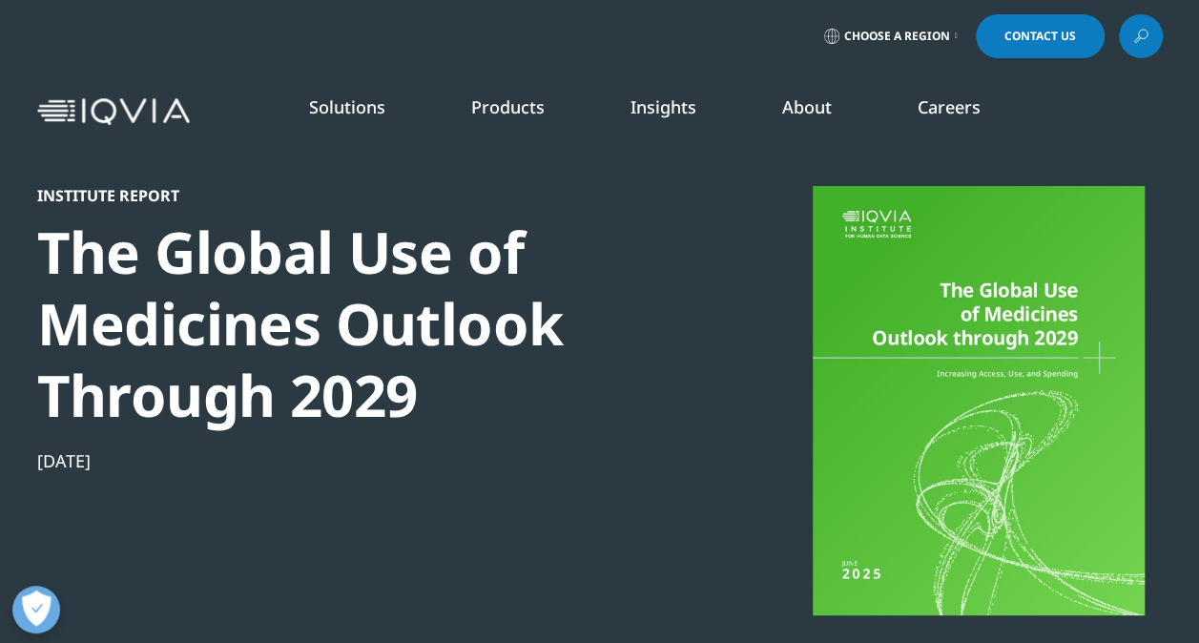
scroll to position [767, 1126]
drag, startPoint x: 523, startPoint y: 2, endPoint x: 380, endPoint y: 414, distance: 436.2
click at [380, 414] on div "The Global Use of Medicines Outlook Through 2029" at bounding box center [364, 324] width 654 height 215
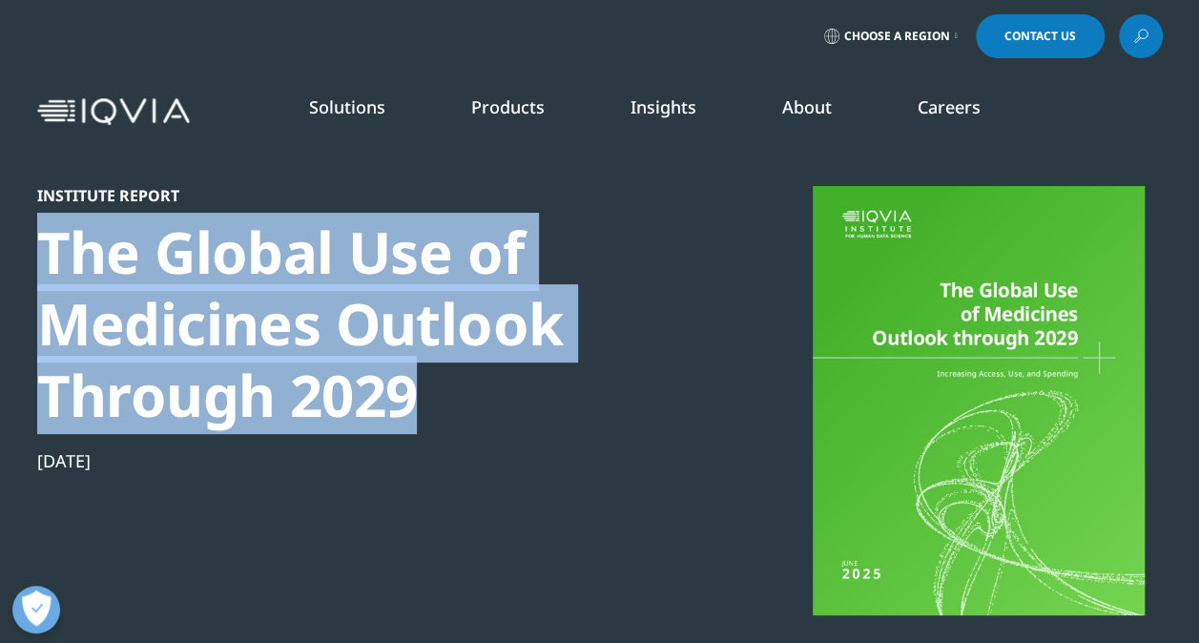
drag, startPoint x: 39, startPoint y: 251, endPoint x: 402, endPoint y: 377, distance: 383.7
click at [402, 377] on section "Institute Report The Global Use of Medicines Outlook Through 2029 [DATE] Insigh…" at bounding box center [599, 357] width 1199 height 714
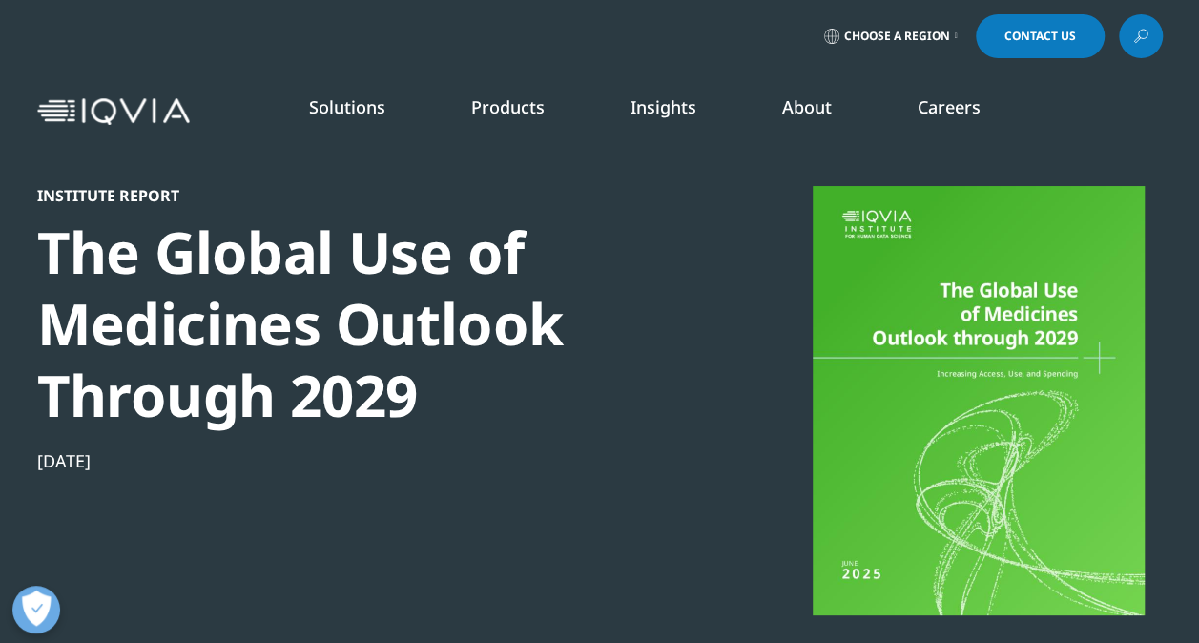
click at [986, 426] on div at bounding box center [979, 400] width 368 height 429
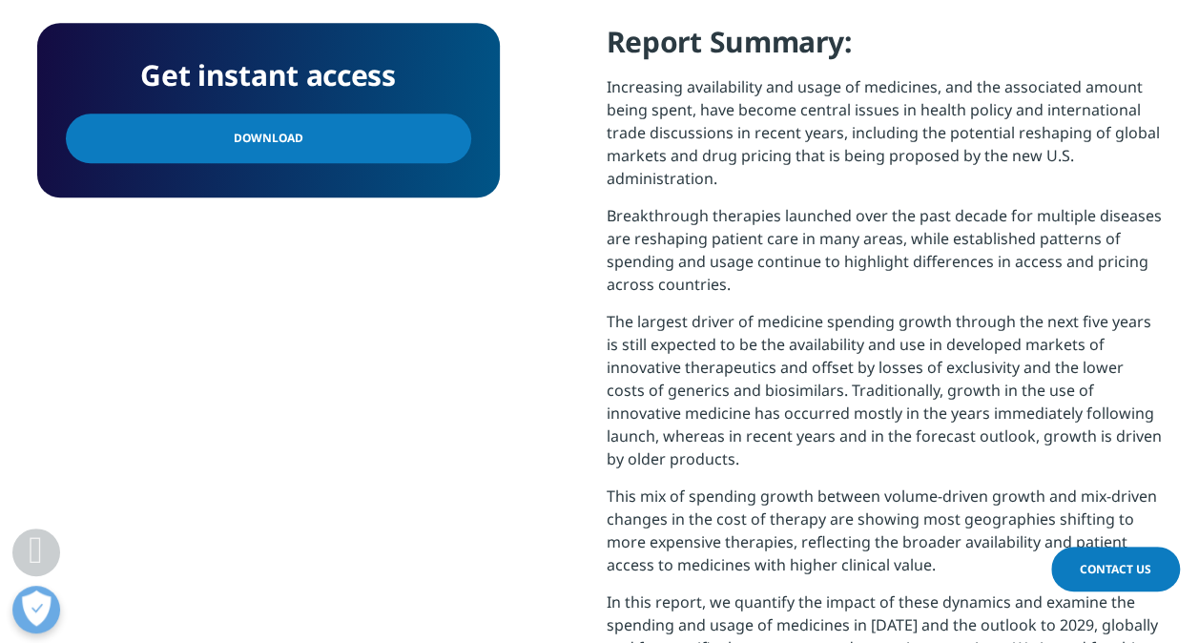
scroll to position [183, 0]
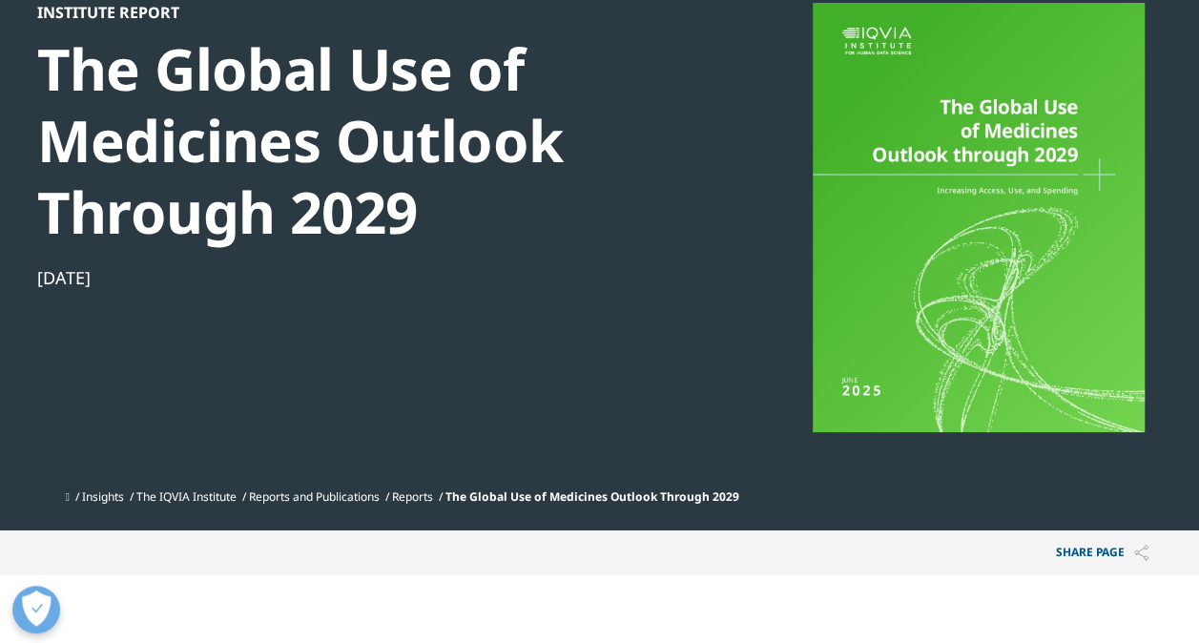
click at [1000, 173] on div at bounding box center [979, 217] width 368 height 429
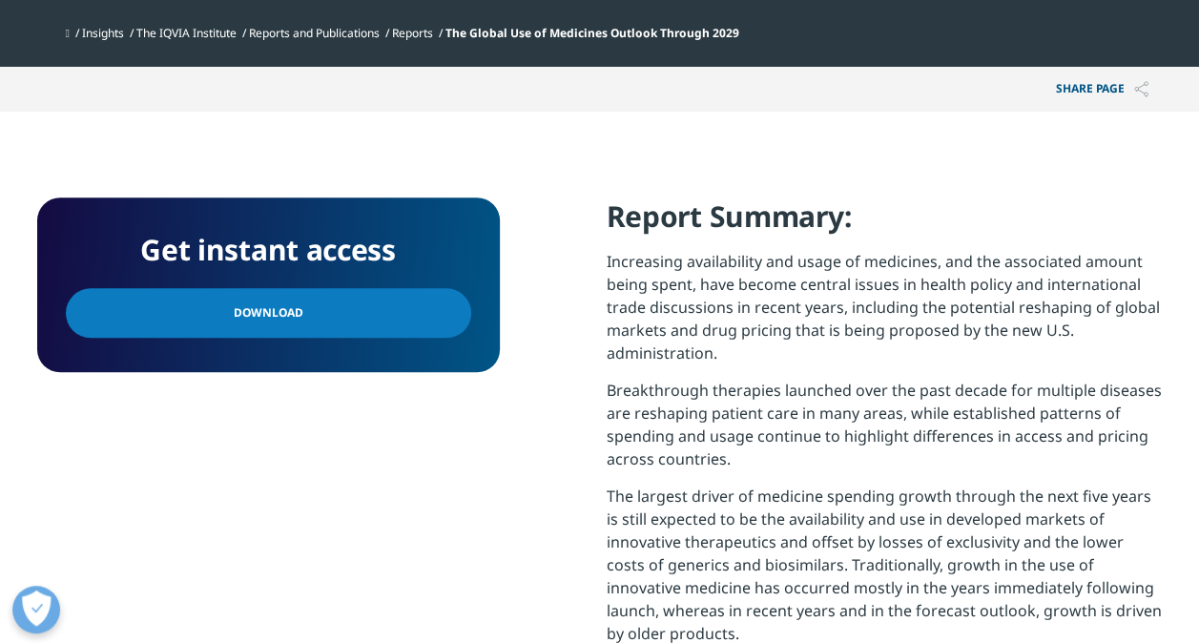
scroll to position [691, 0]
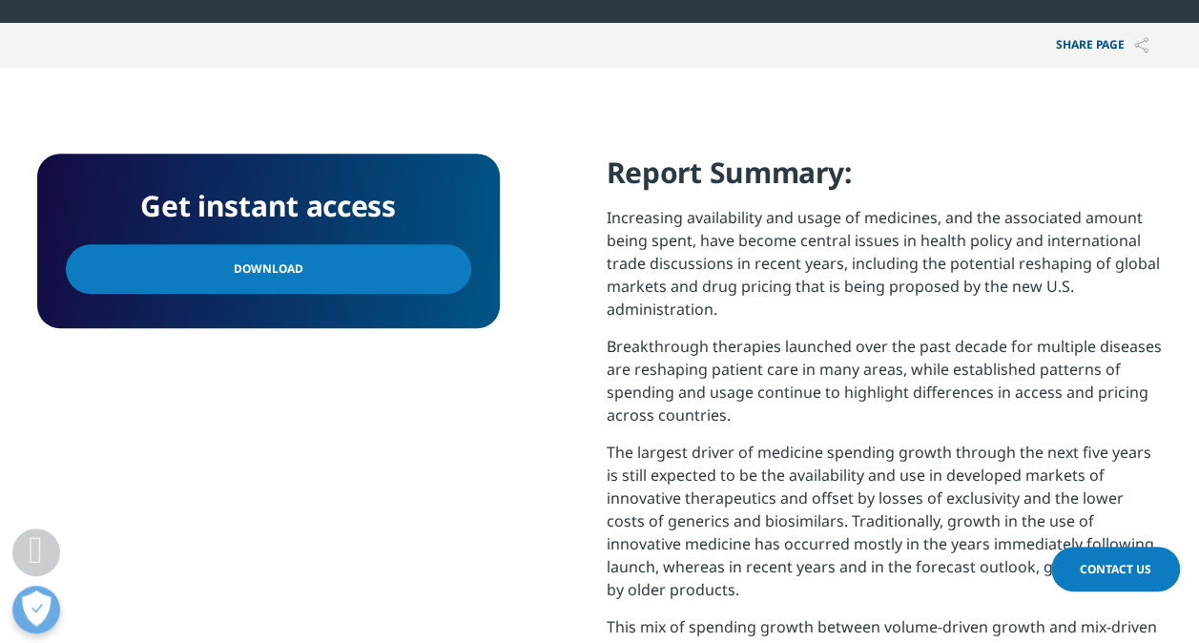
click at [356, 275] on link "Download" at bounding box center [268, 269] width 405 height 50
